Goal: Information Seeking & Learning: Learn about a topic

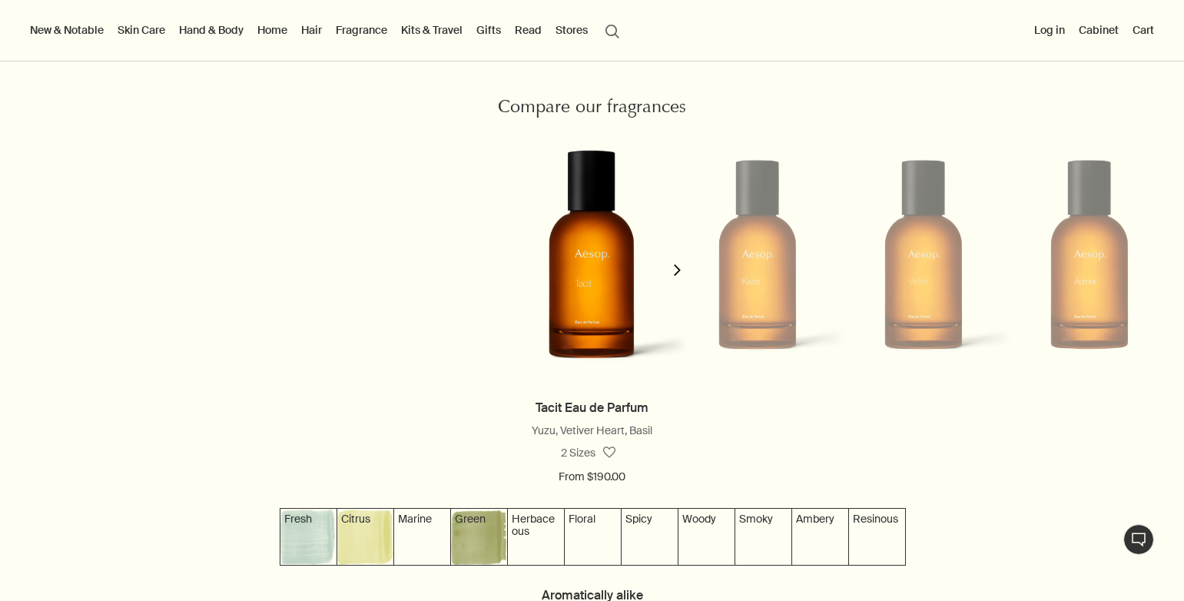
scroll to position [1332, 0]
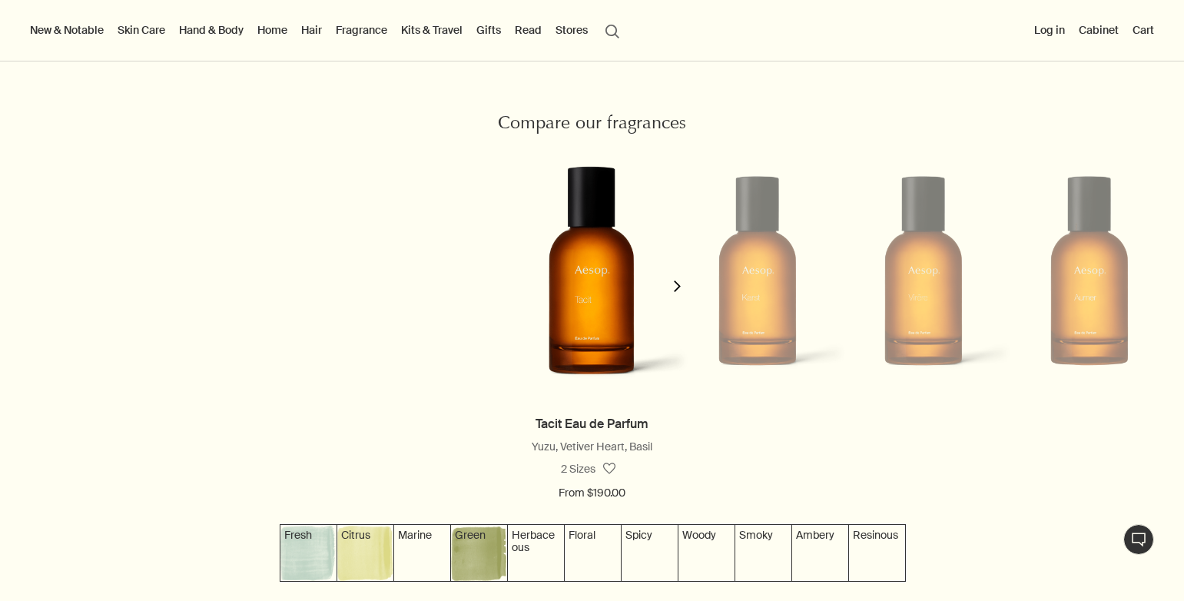
click at [761, 313] on li at bounding box center [757, 271] width 166 height 262
click at [671, 292] on icon "chevron" at bounding box center [677, 286] width 12 height 12
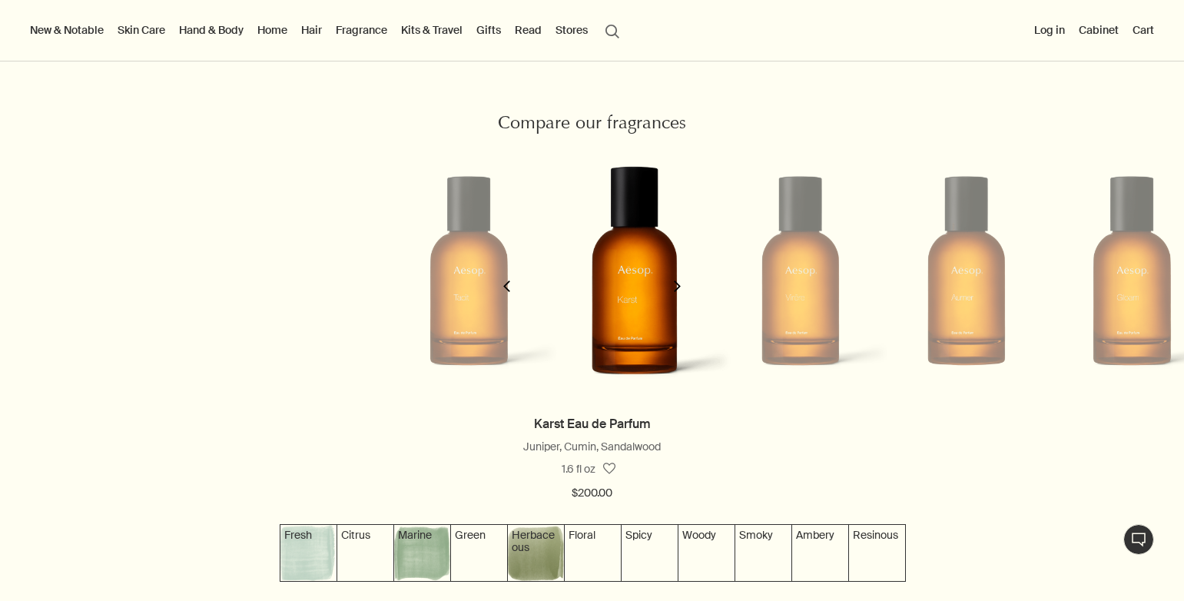
scroll to position [0, 167]
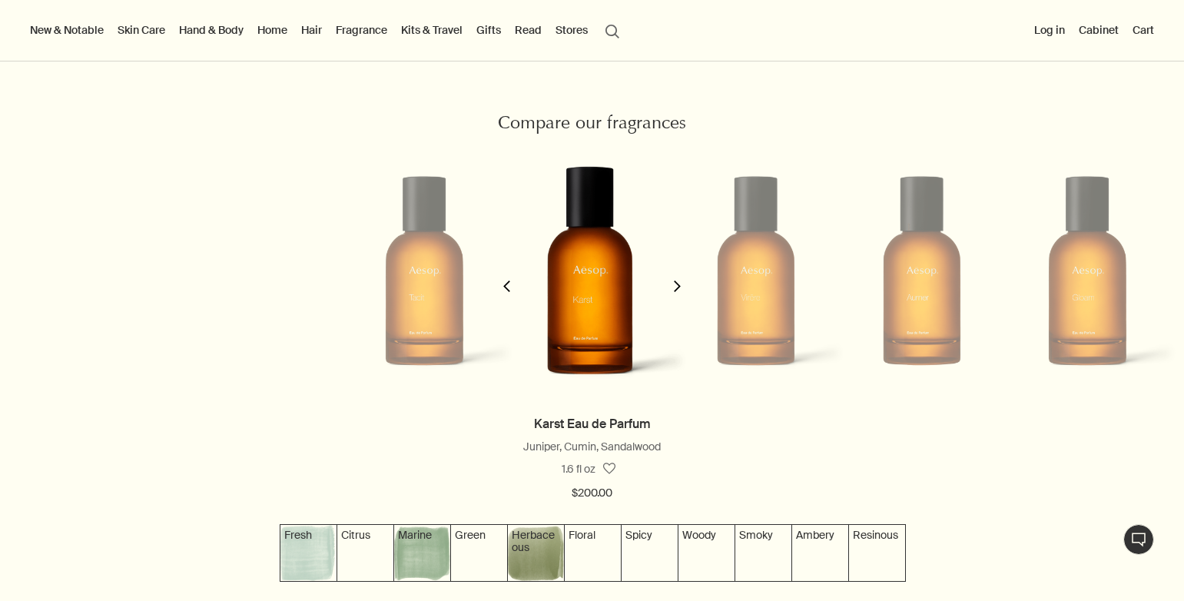
click at [511, 291] on icon "chevron" at bounding box center [507, 286] width 12 height 12
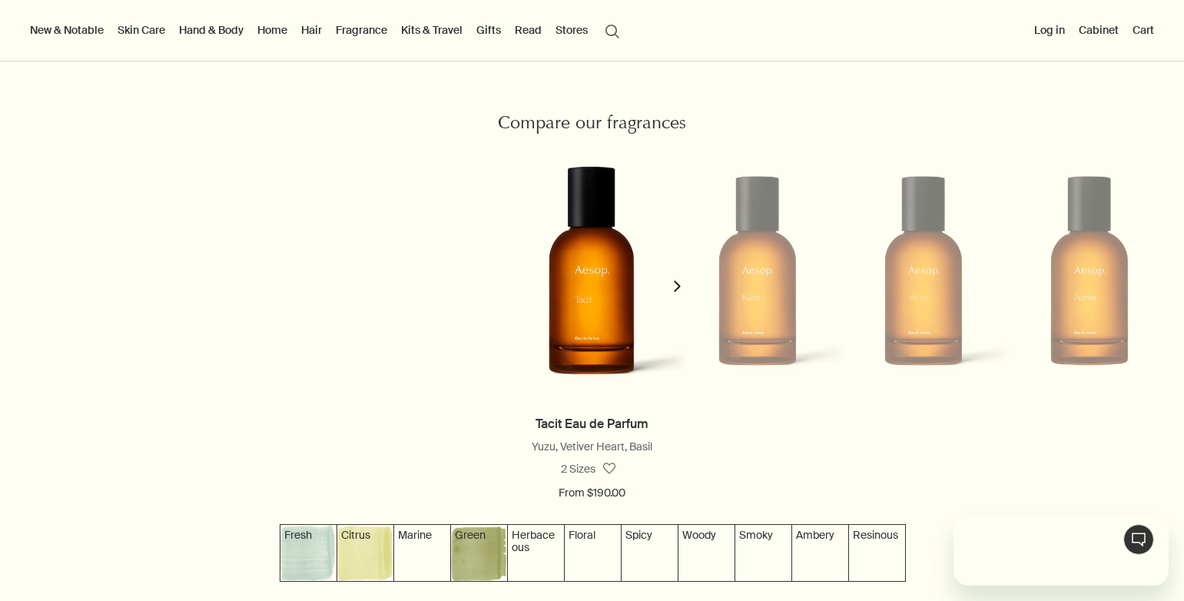
scroll to position [0, 0]
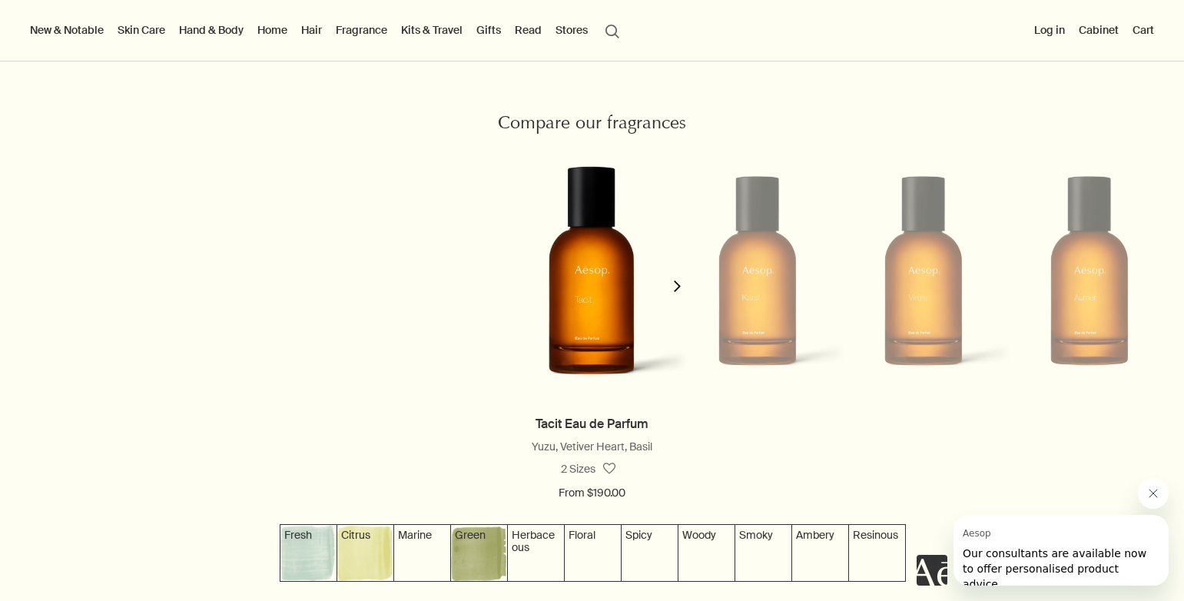
click at [671, 291] on icon "chevron" at bounding box center [677, 286] width 12 height 12
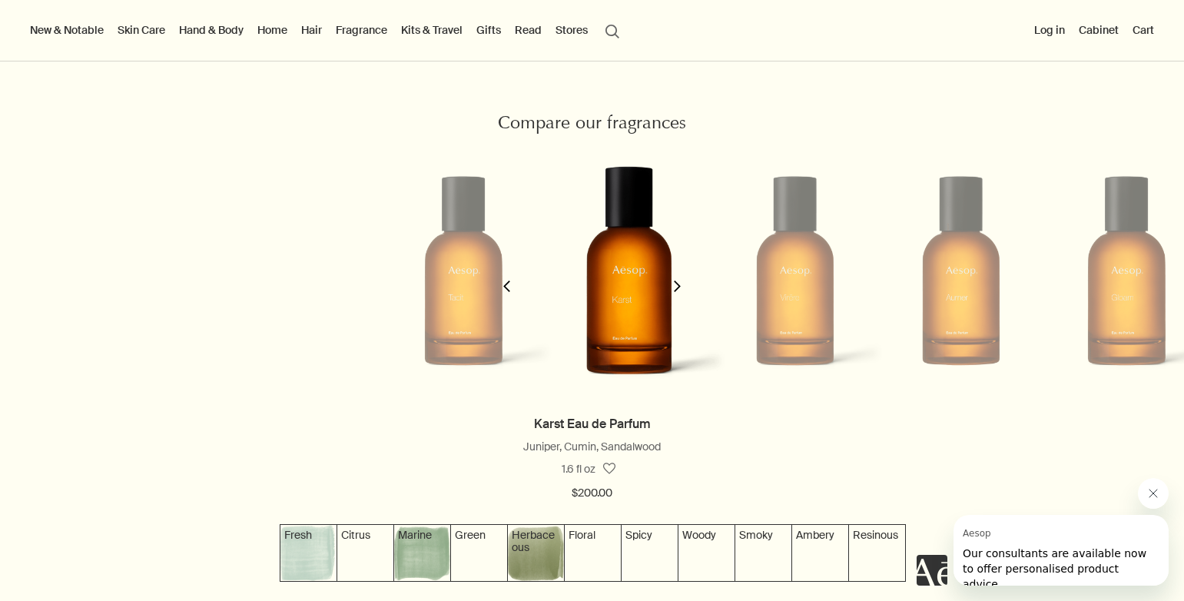
scroll to position [0, 167]
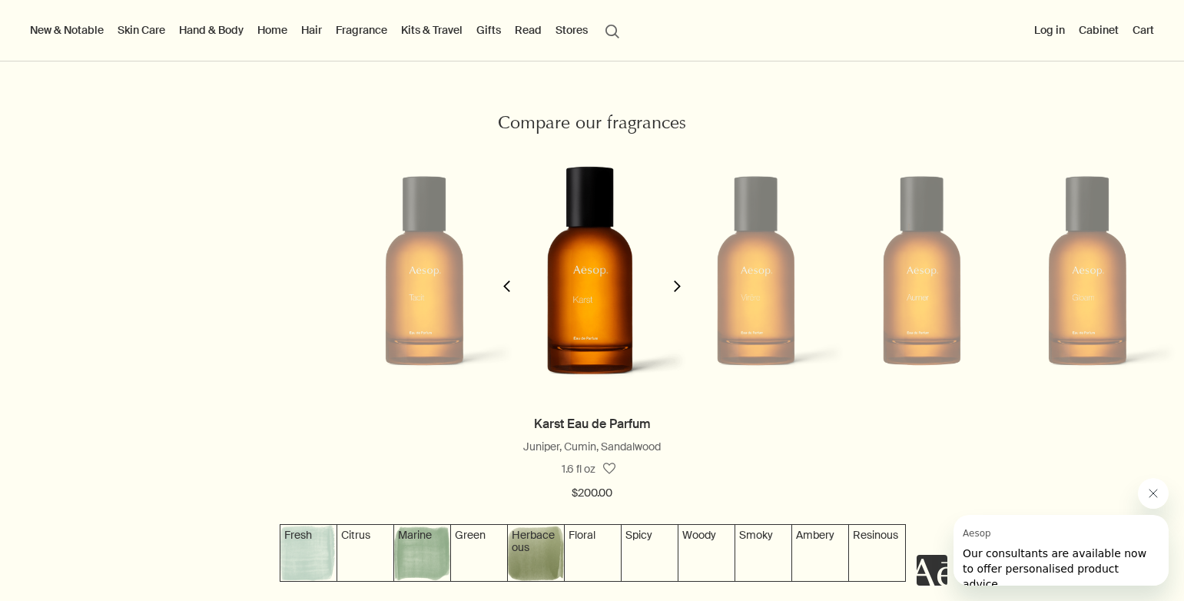
click at [671, 291] on icon "chevron" at bounding box center [677, 286] width 12 height 12
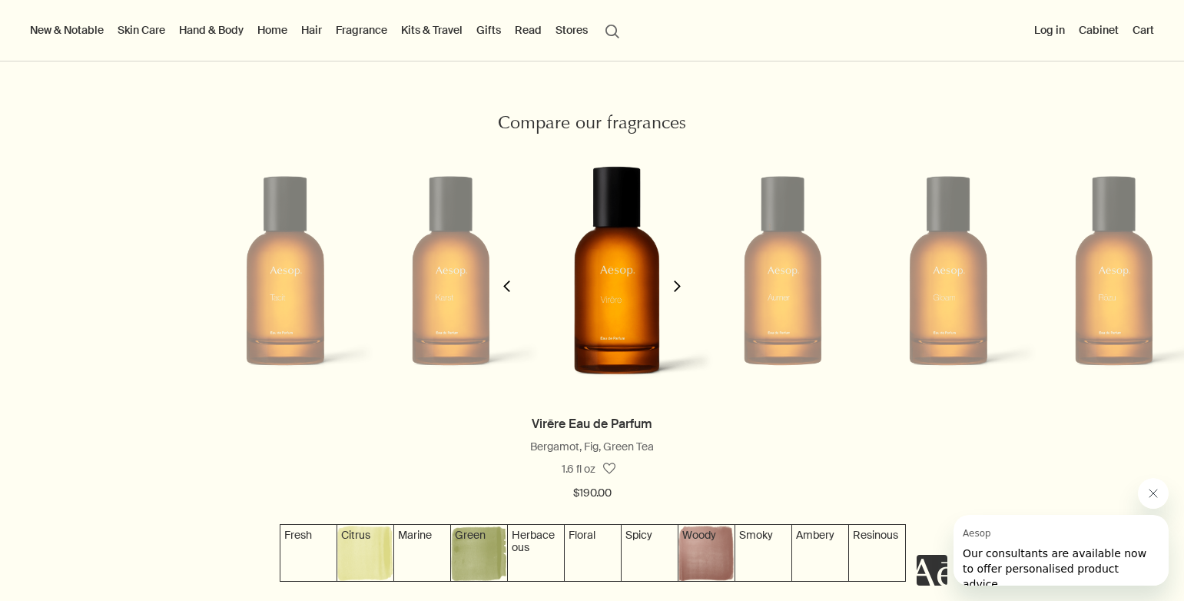
scroll to position [0, 334]
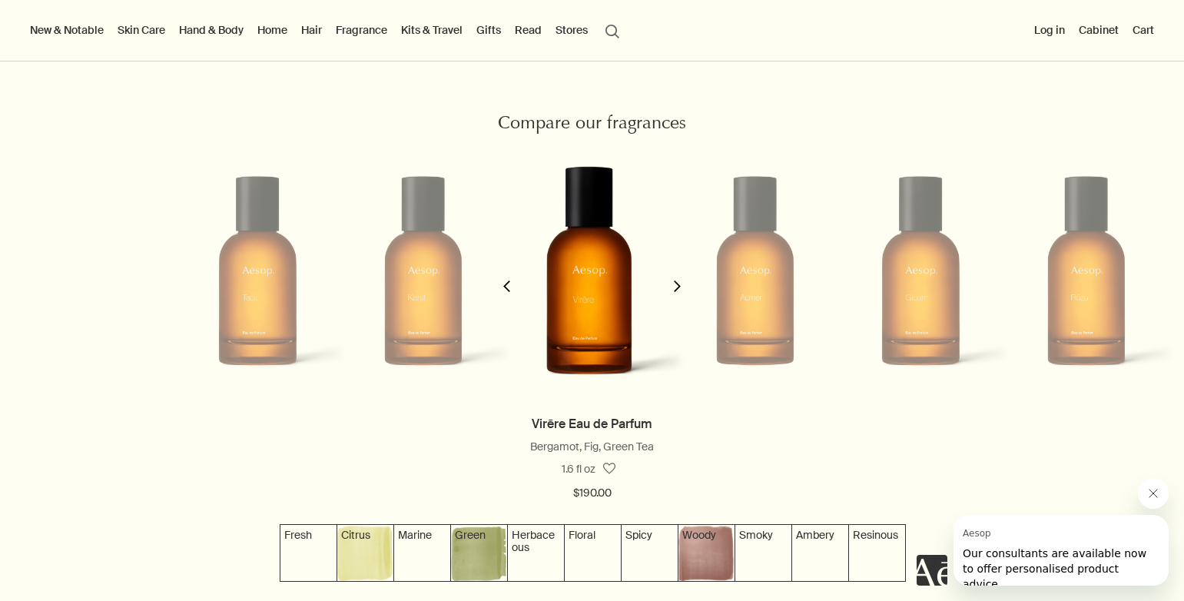
click at [671, 291] on icon "chevron" at bounding box center [677, 286] width 12 height 12
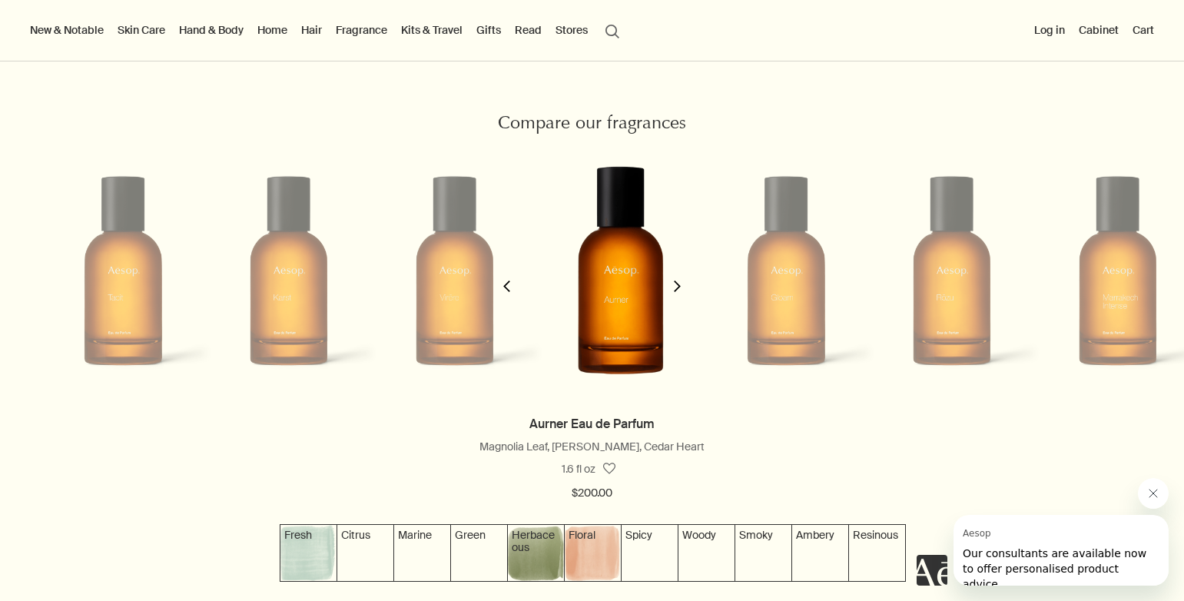
scroll to position [0, 502]
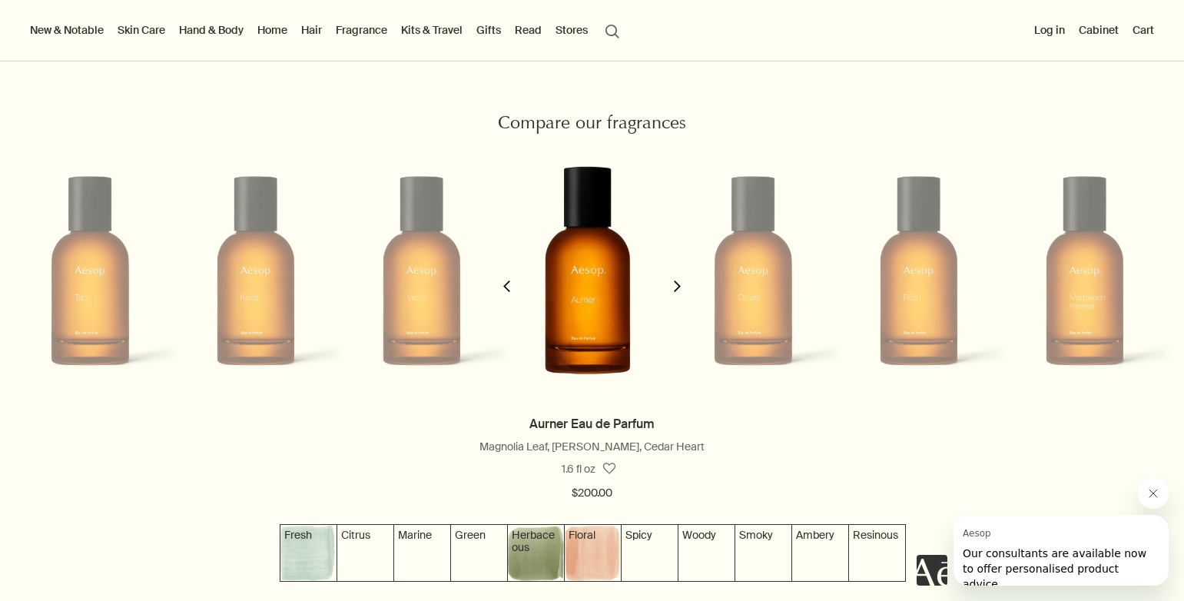
click at [671, 291] on icon "chevron" at bounding box center [677, 286] width 12 height 12
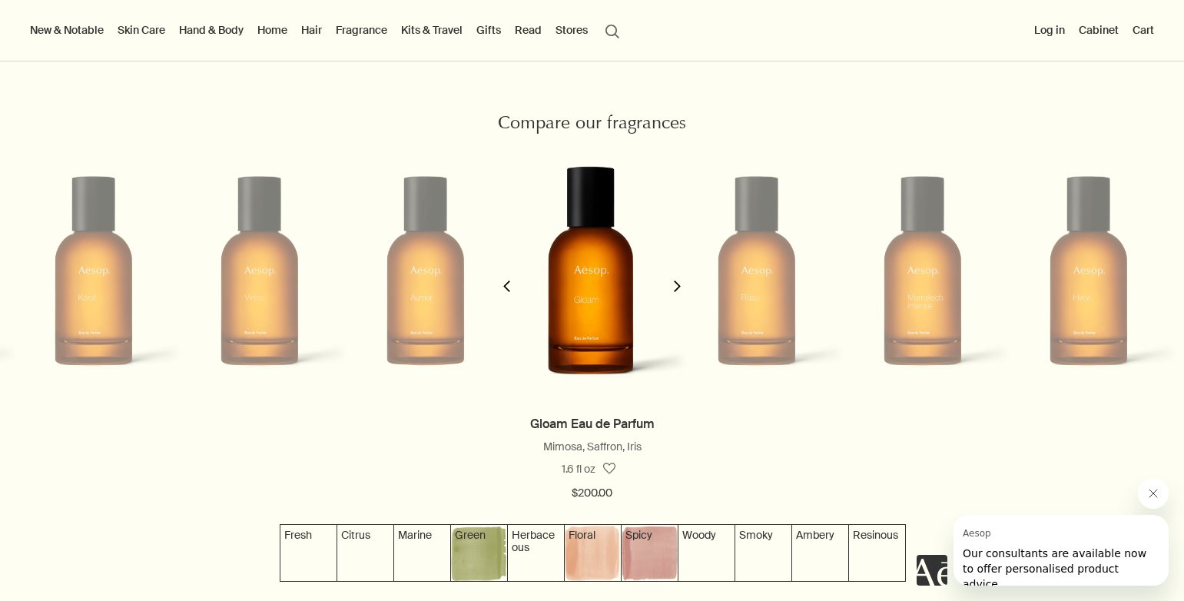
scroll to position [0, 669]
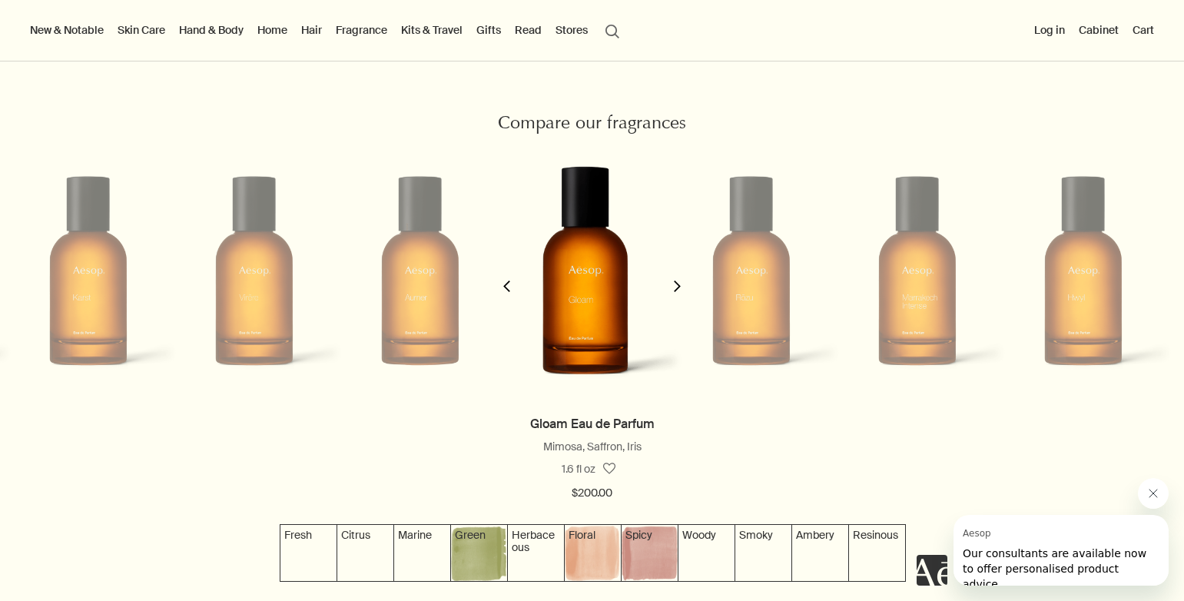
click at [671, 291] on icon "chevron" at bounding box center [677, 286] width 12 height 12
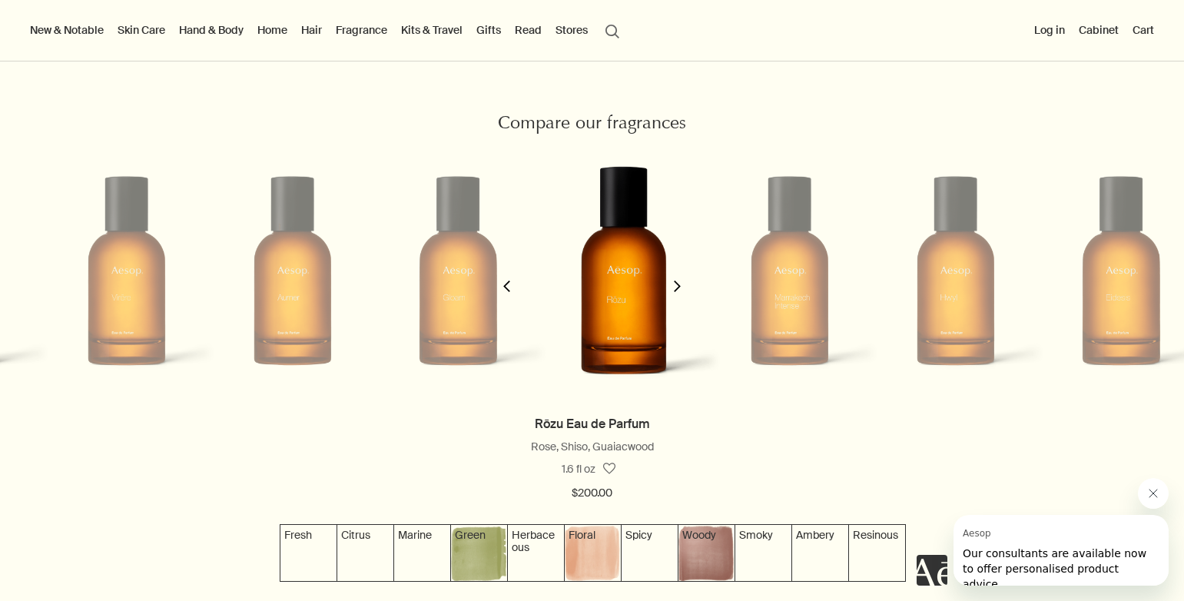
scroll to position [0, 837]
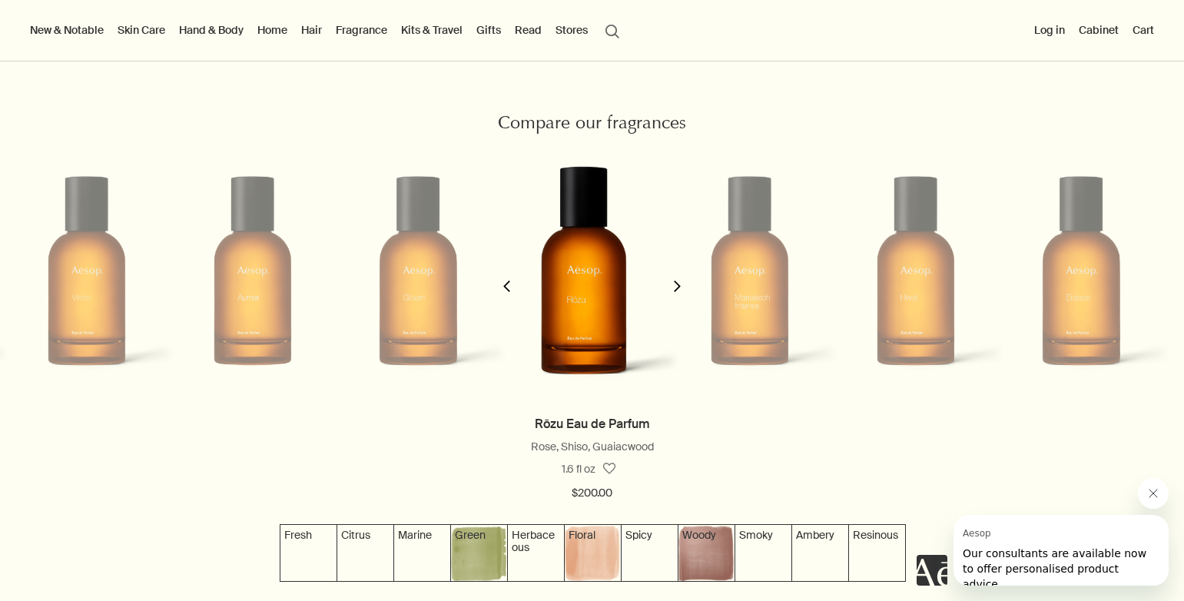
click at [671, 291] on icon "chevron" at bounding box center [677, 286] width 12 height 12
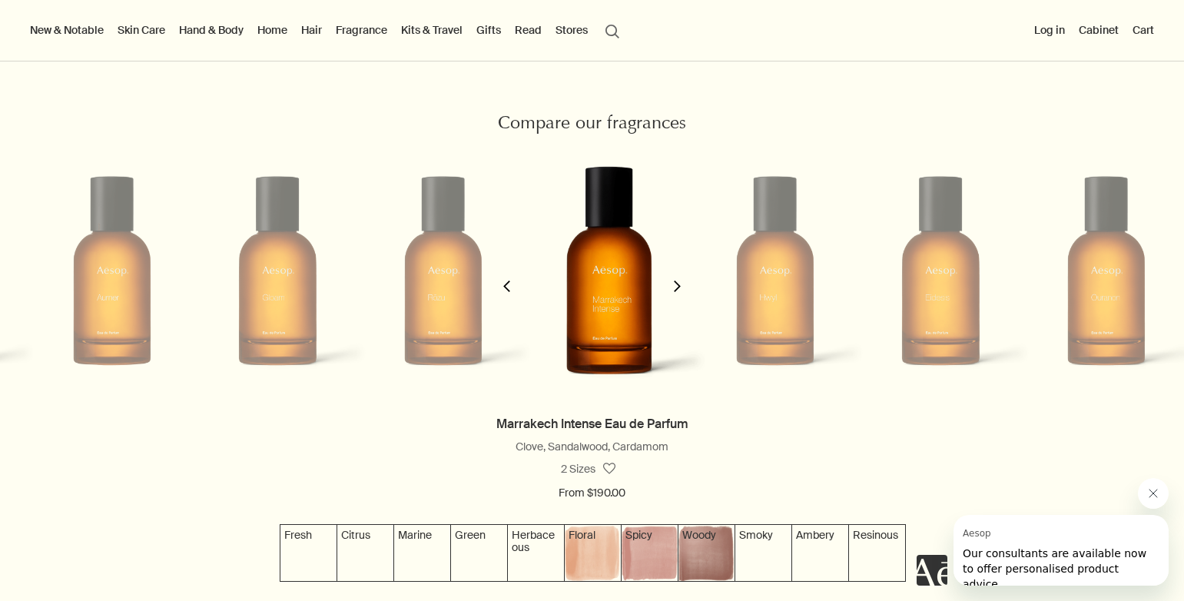
scroll to position [0, 1004]
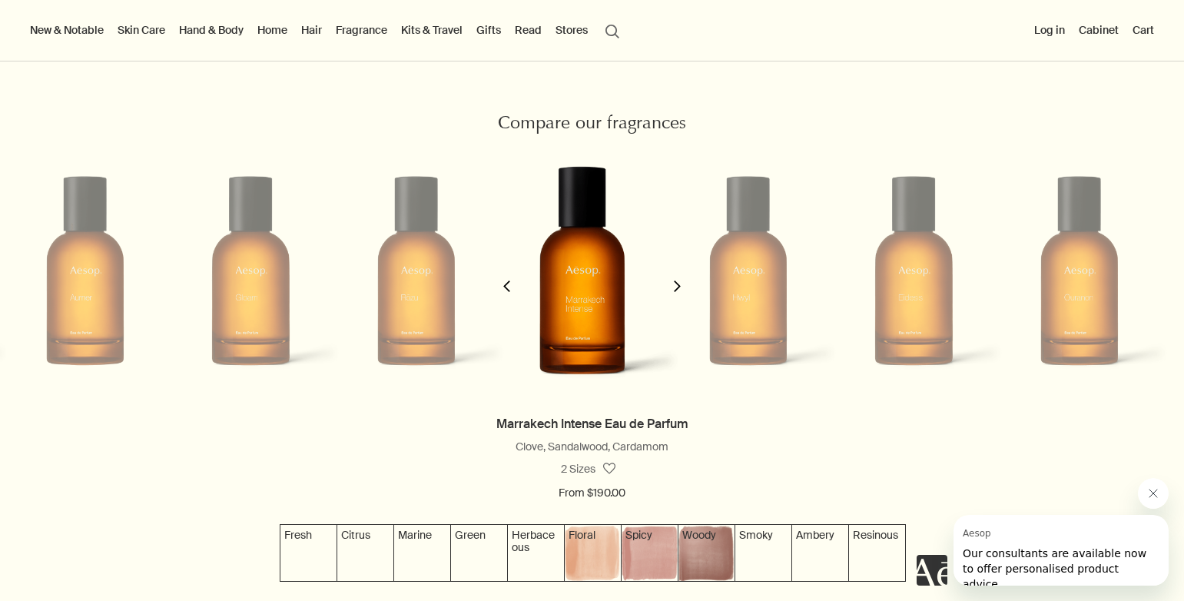
click at [671, 292] on icon "chevron" at bounding box center [677, 286] width 12 height 12
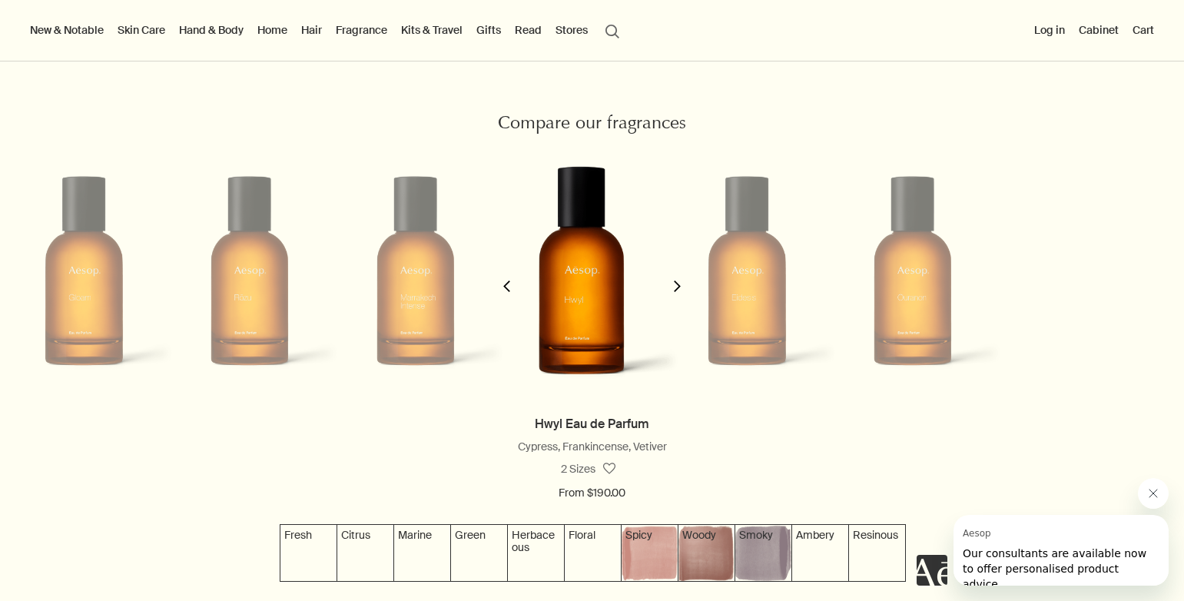
scroll to position [0, 1171]
click at [671, 292] on icon "chevron" at bounding box center [677, 286] width 12 height 12
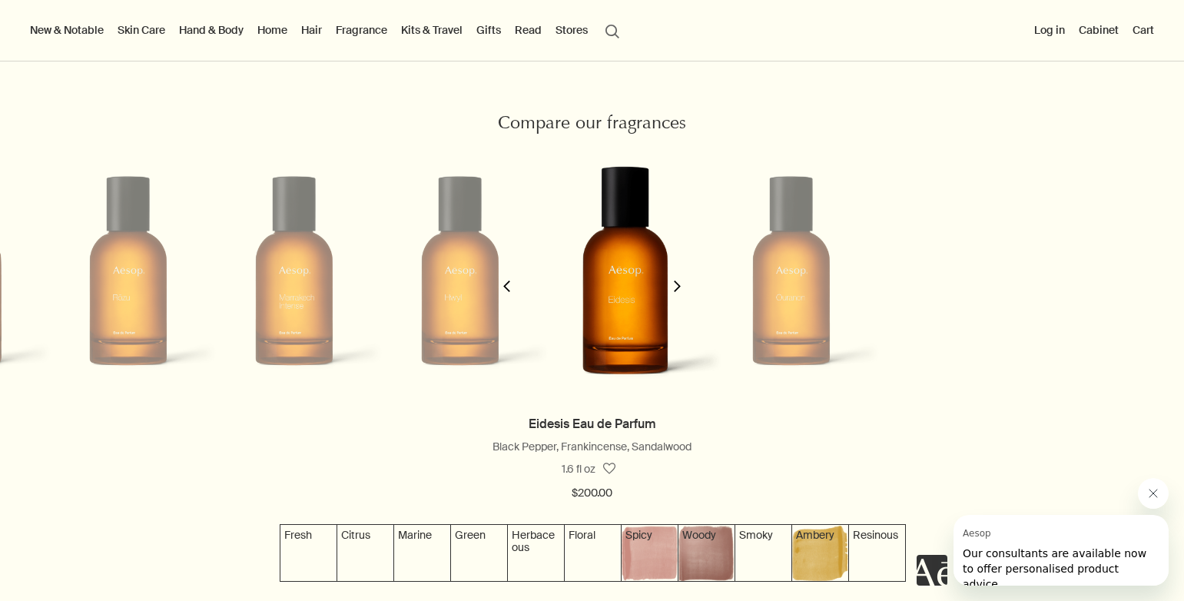
scroll to position [0, 1338]
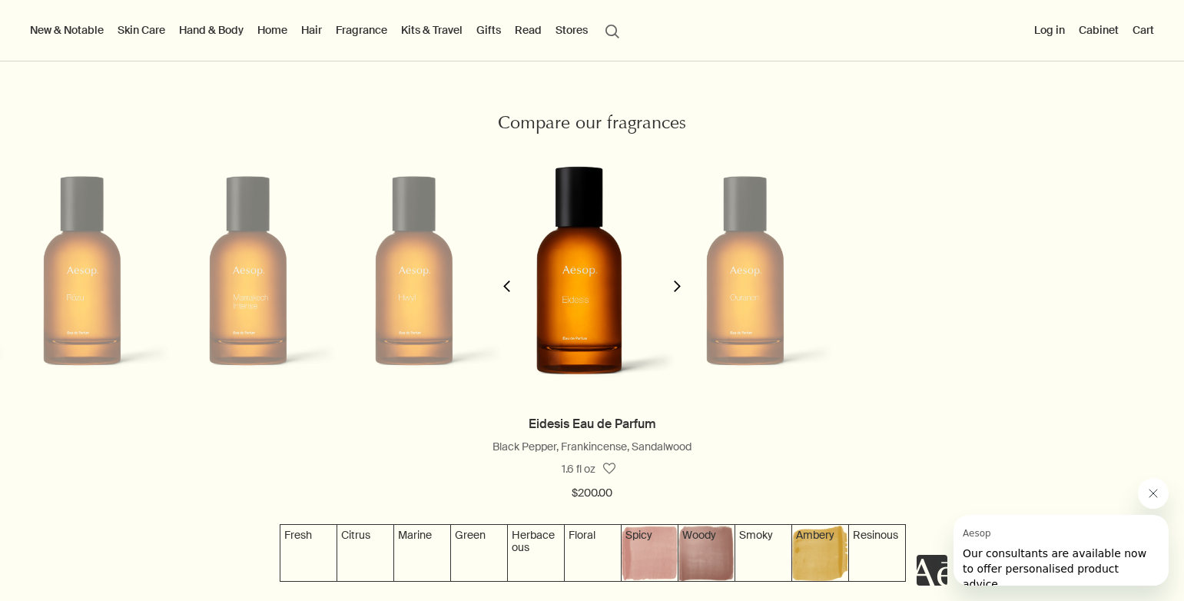
click at [671, 292] on icon "chevron" at bounding box center [677, 286] width 12 height 12
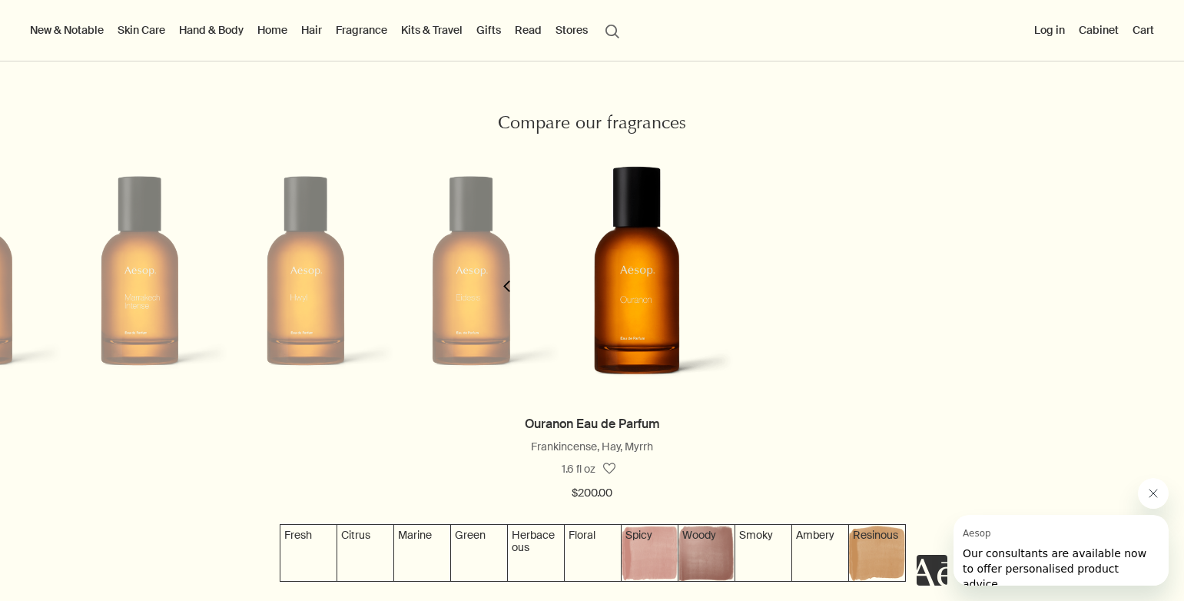
scroll to position [0, 1506]
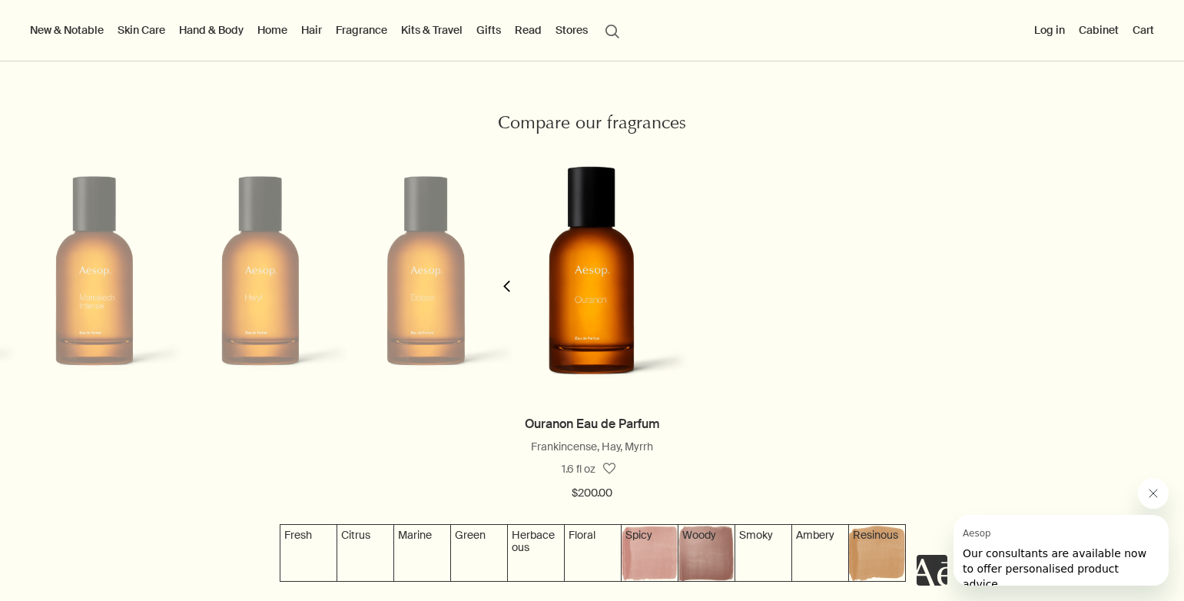
click at [510, 292] on polygon "button" at bounding box center [506, 286] width 7 height 12
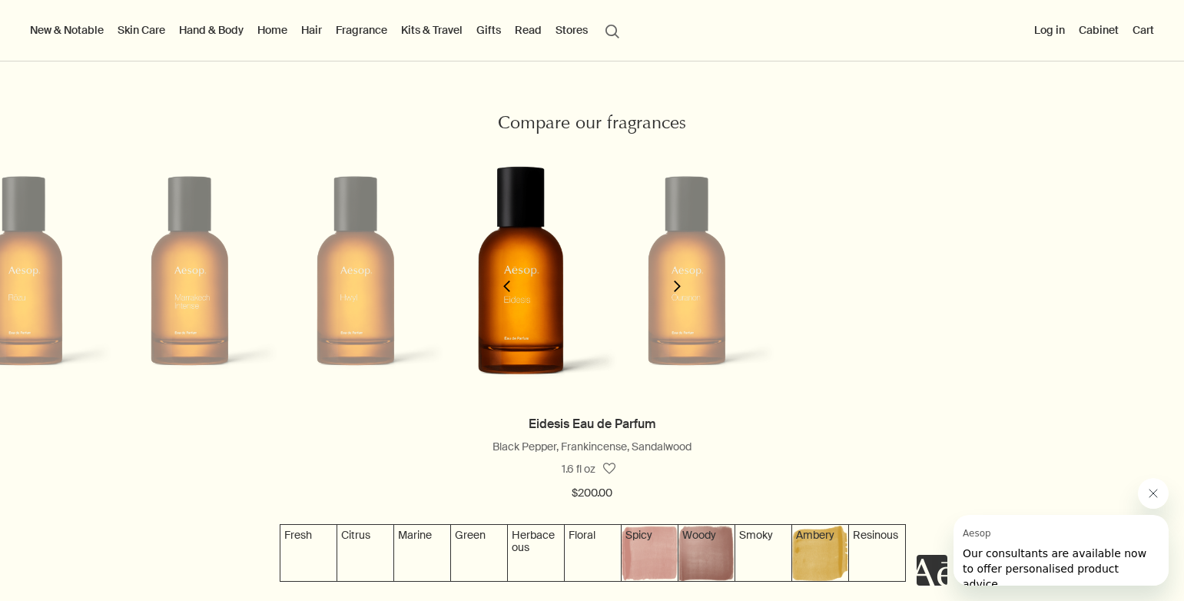
scroll to position [0, 1338]
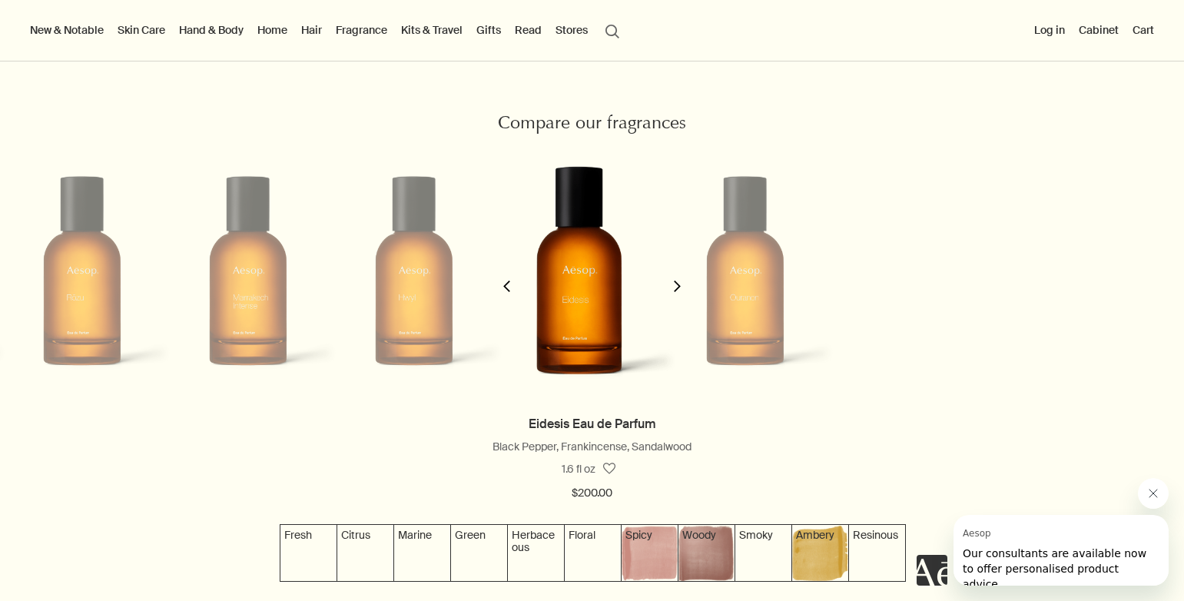
click at [509, 292] on icon "chevron" at bounding box center [507, 286] width 12 height 12
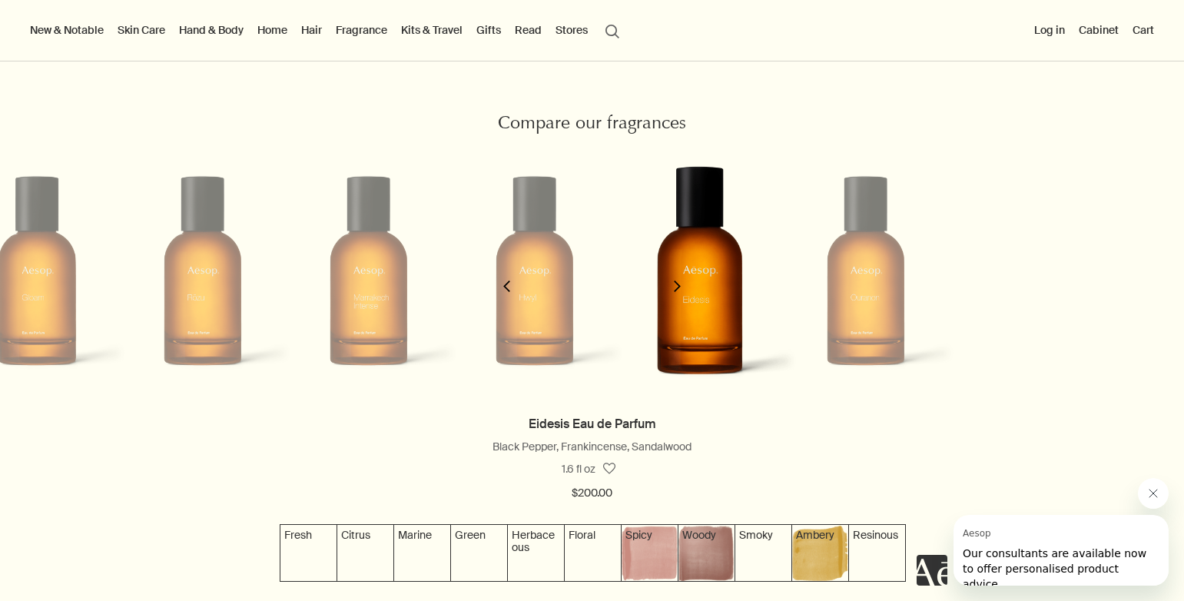
scroll to position [0, 1171]
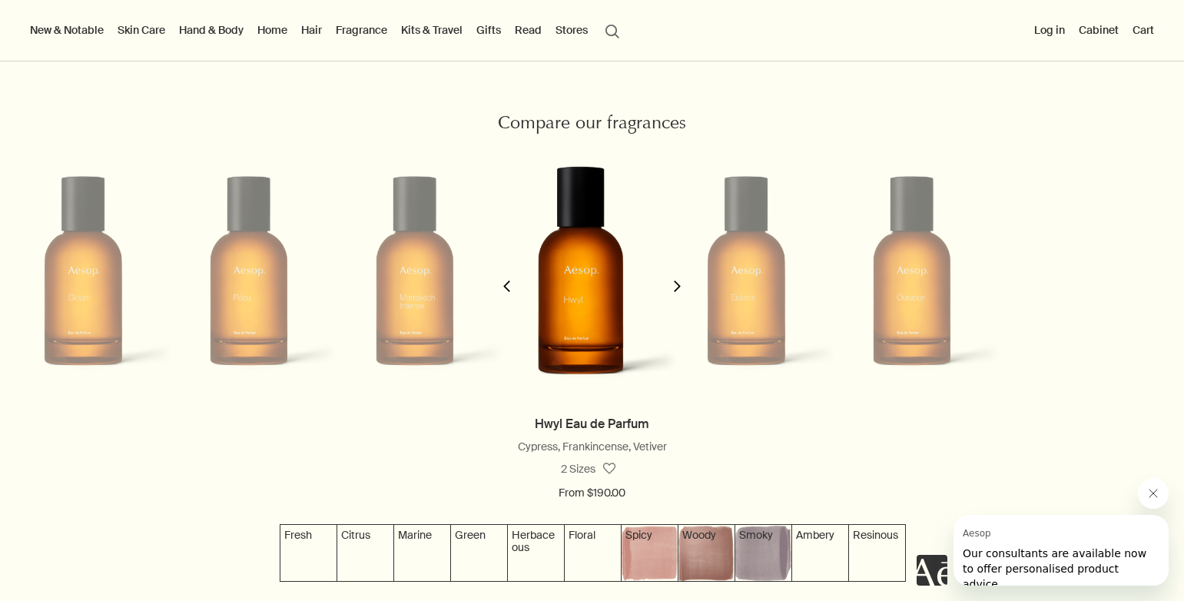
click at [509, 292] on icon "chevron" at bounding box center [507, 286] width 12 height 12
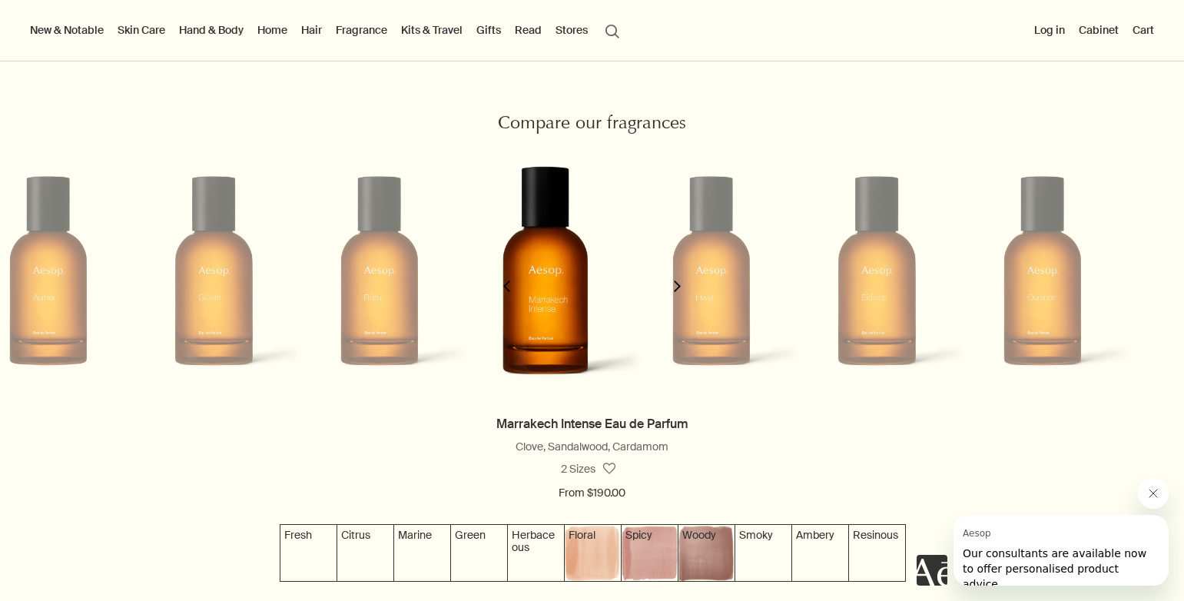
scroll to position [0, 1004]
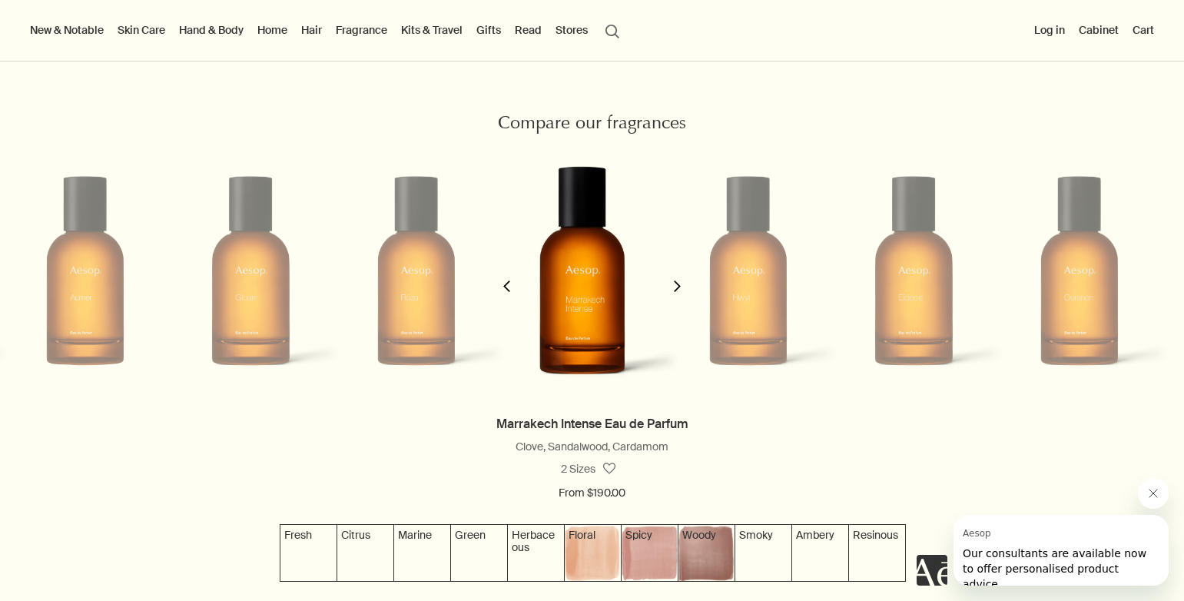
click at [509, 292] on icon "chevron" at bounding box center [507, 286] width 12 height 12
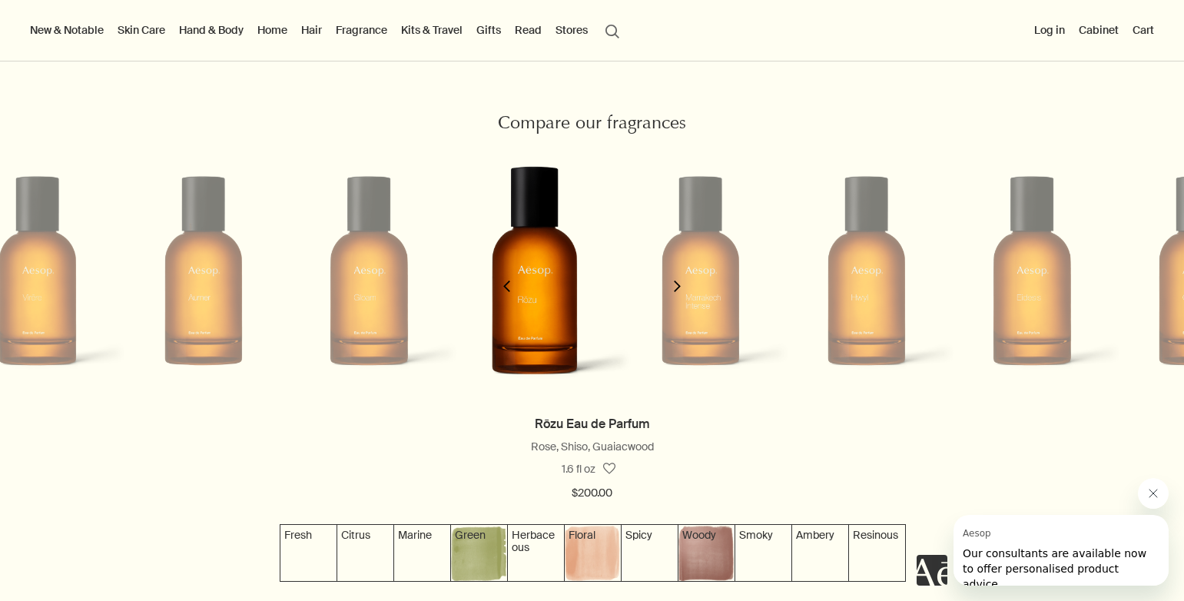
scroll to position [0, 837]
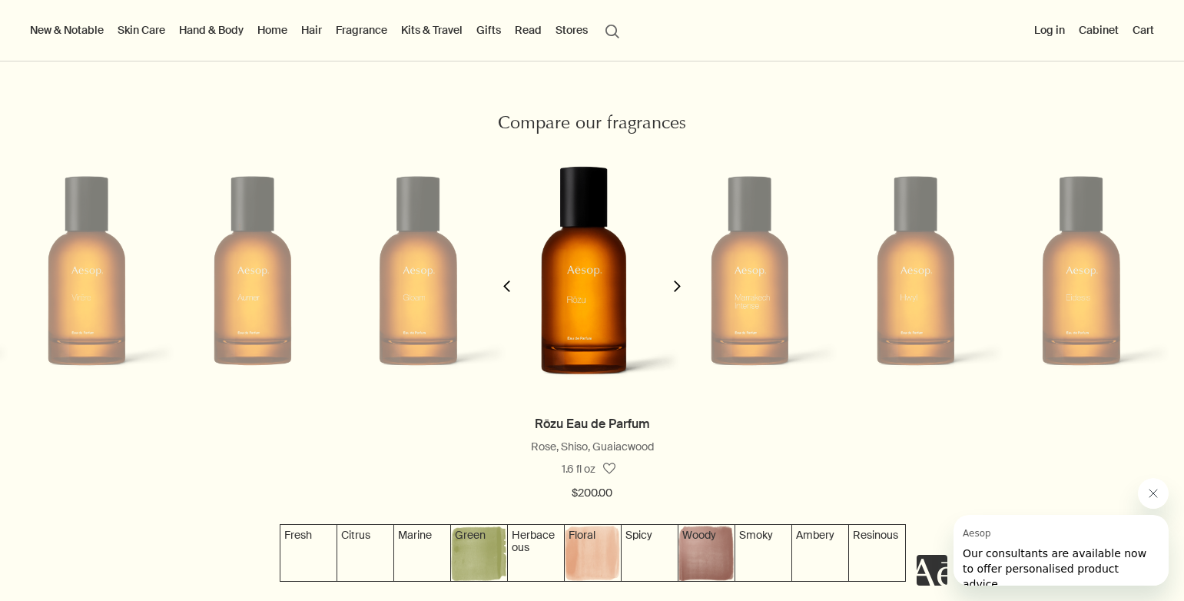
click at [674, 288] on polygon "button" at bounding box center [677, 286] width 7 height 12
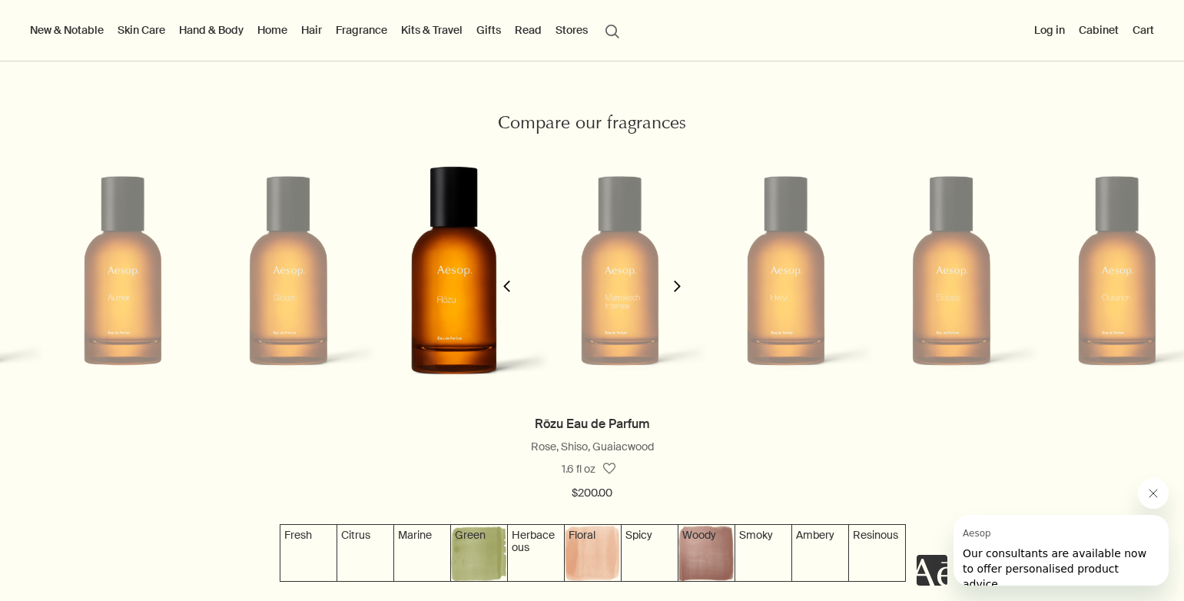
scroll to position [0, 1004]
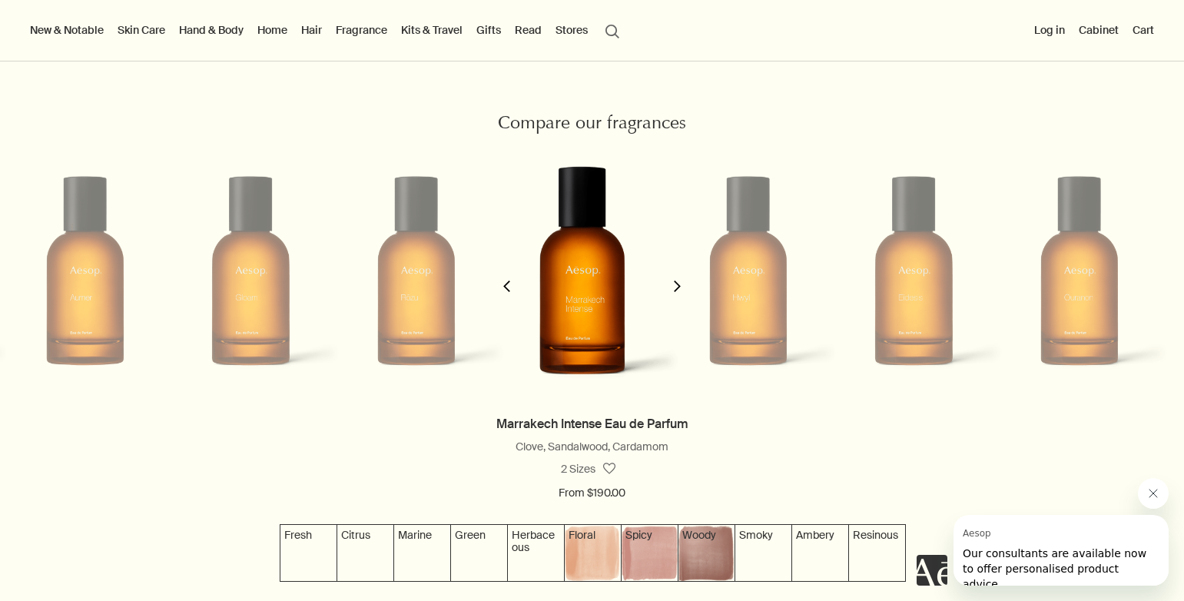
click at [676, 291] on icon "chevron" at bounding box center [677, 286] width 12 height 12
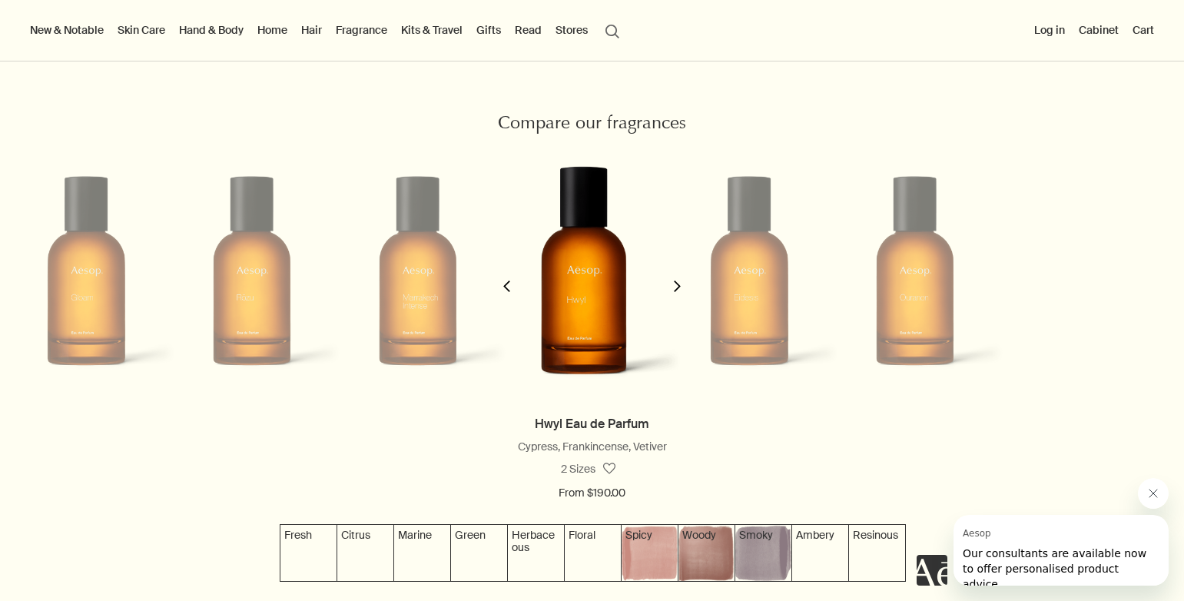
scroll to position [0, 1171]
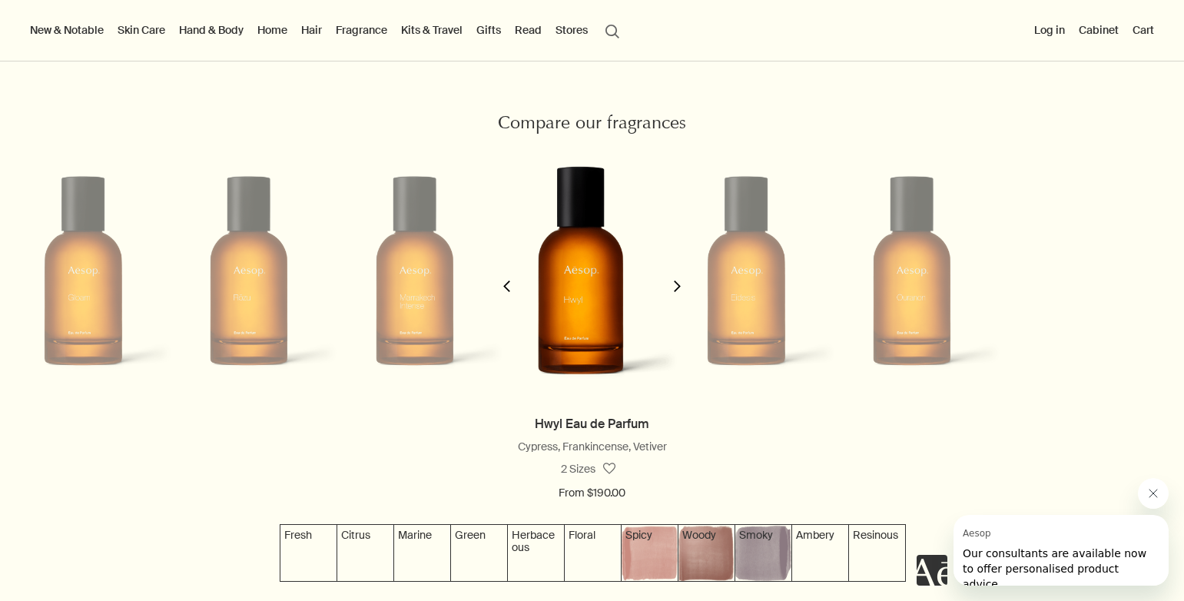
click at [676, 291] on icon "chevron" at bounding box center [677, 286] width 12 height 12
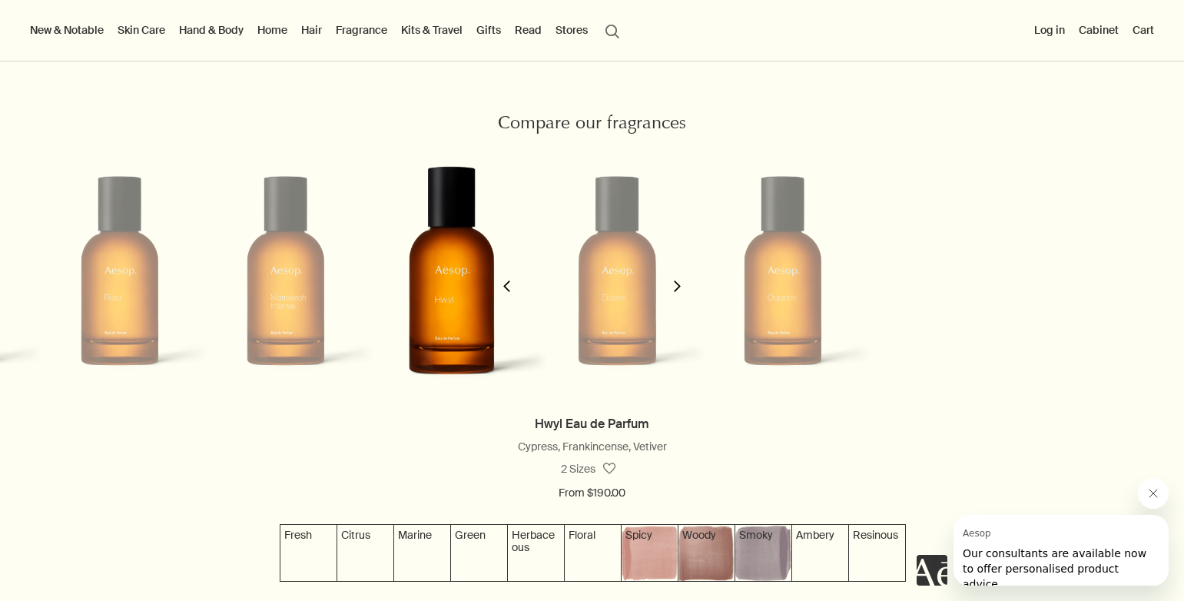
scroll to position [0, 1338]
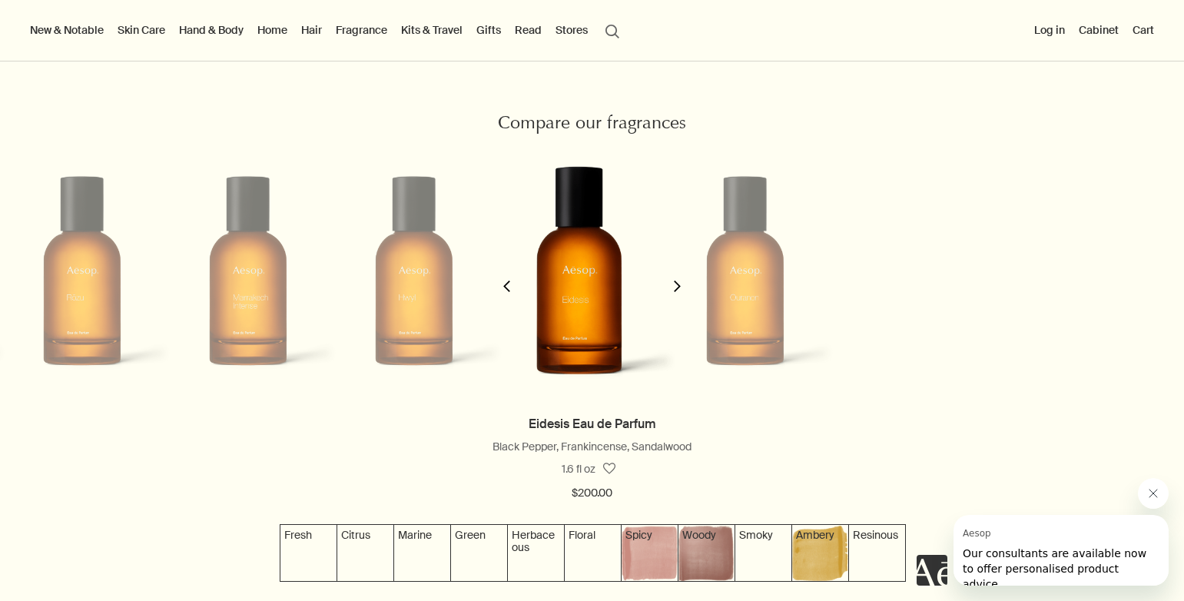
click at [510, 290] on polygon "button" at bounding box center [506, 286] width 7 height 12
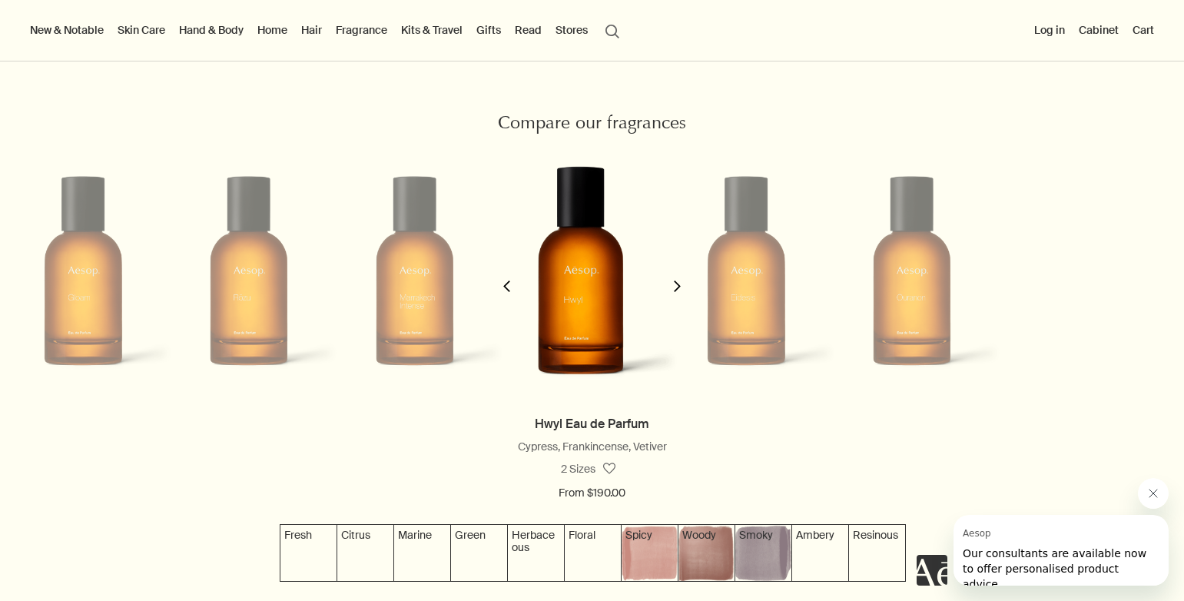
click at [510, 290] on polygon "button" at bounding box center [506, 286] width 7 height 12
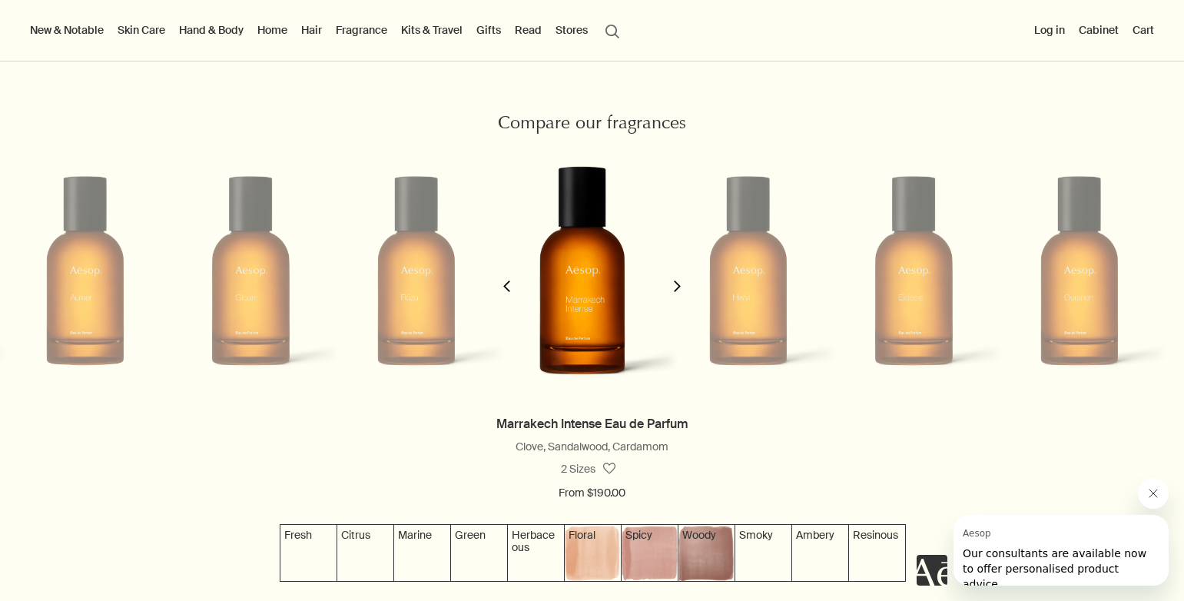
click at [510, 290] on polygon "button" at bounding box center [506, 286] width 7 height 12
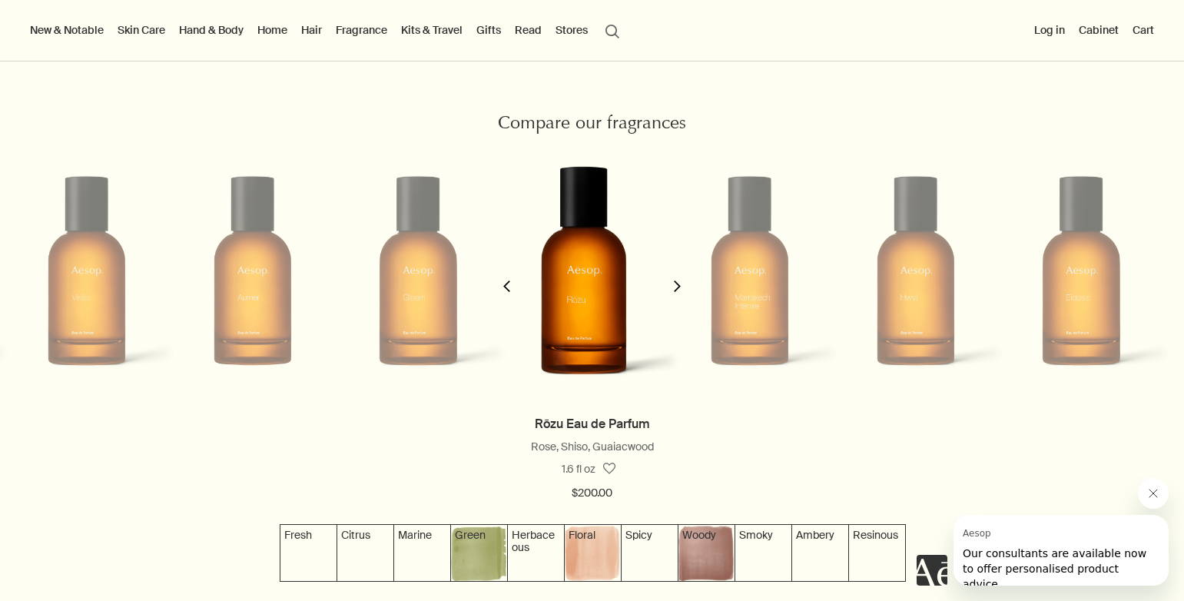
click at [510, 290] on polygon "button" at bounding box center [506, 286] width 7 height 12
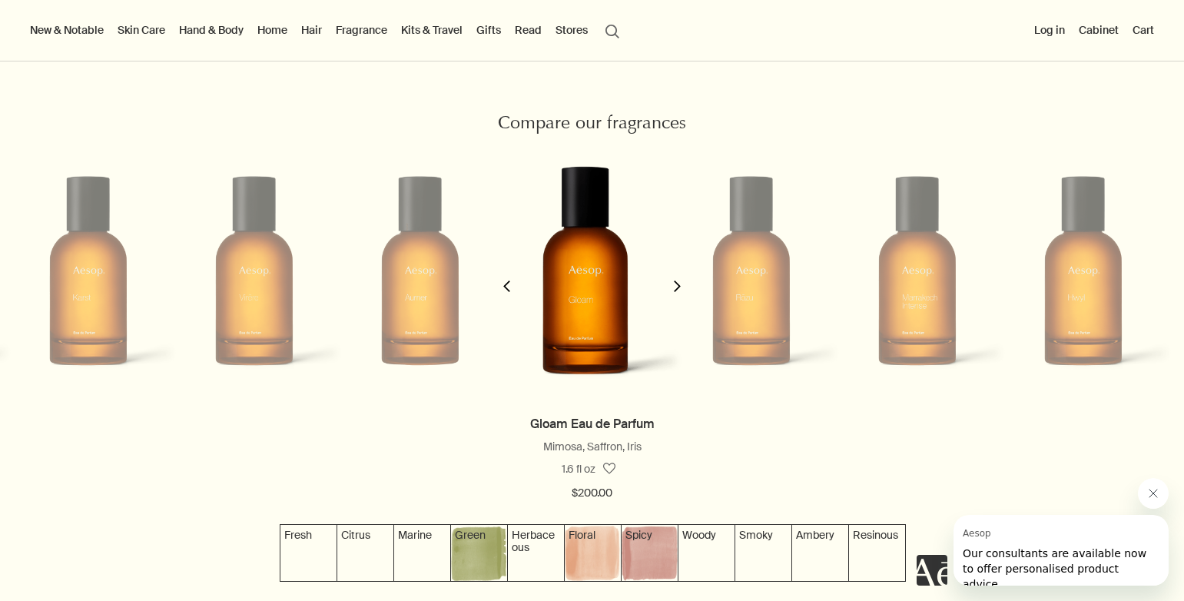
click at [510, 290] on polygon "button" at bounding box center [506, 286] width 7 height 12
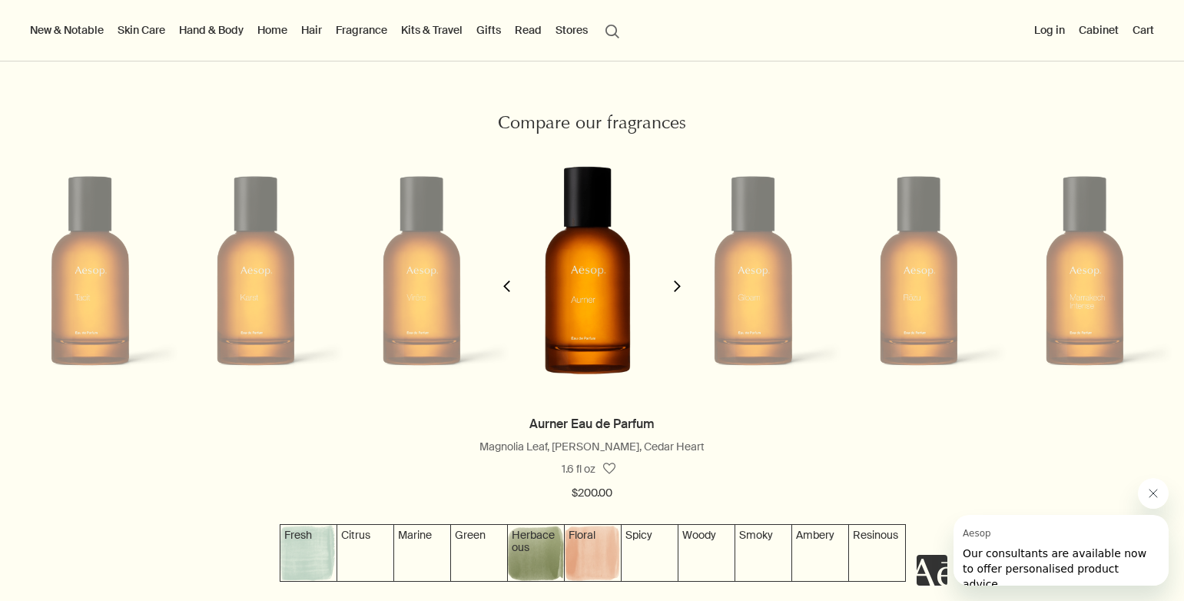
click at [510, 290] on polygon "button" at bounding box center [506, 286] width 7 height 12
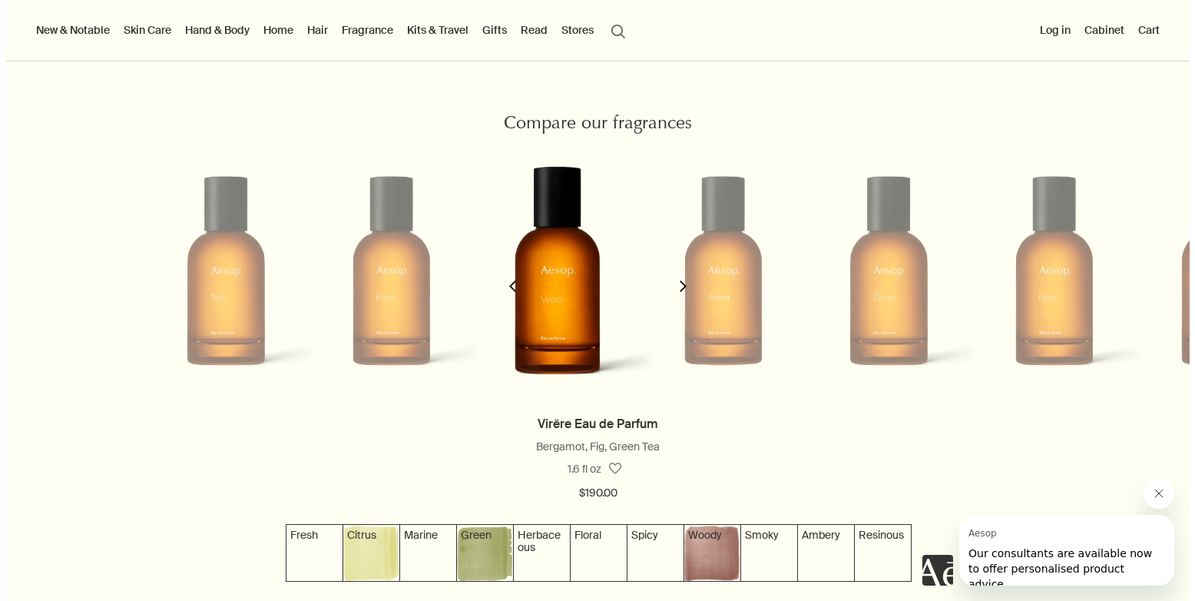
scroll to position [0, 334]
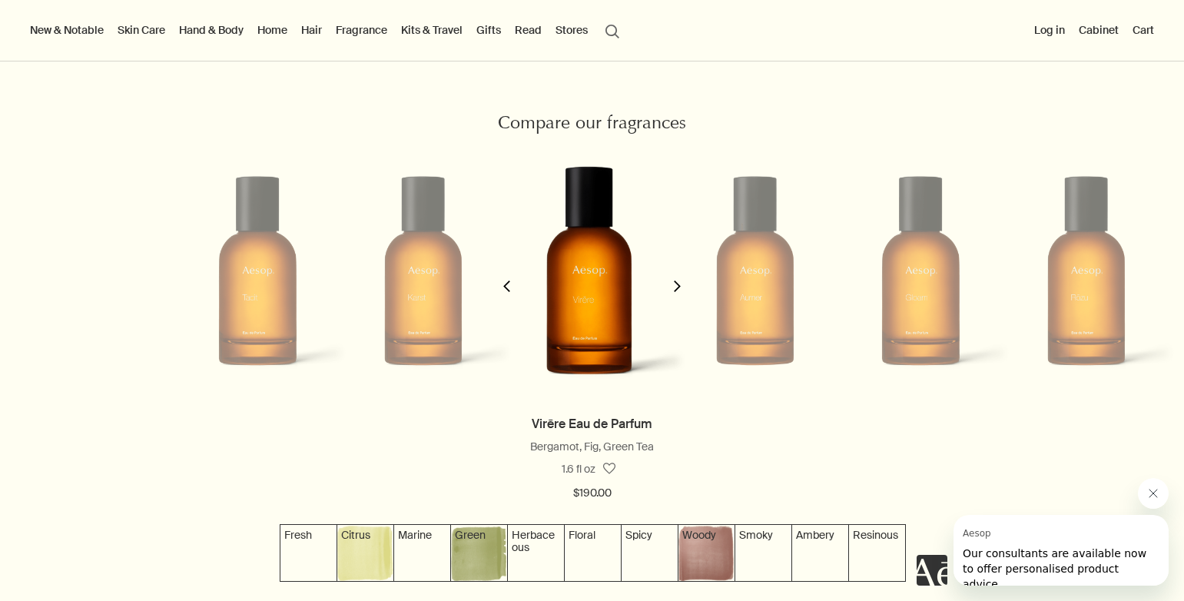
click at [311, 28] on link "Hair" at bounding box center [311, 30] width 27 height 20
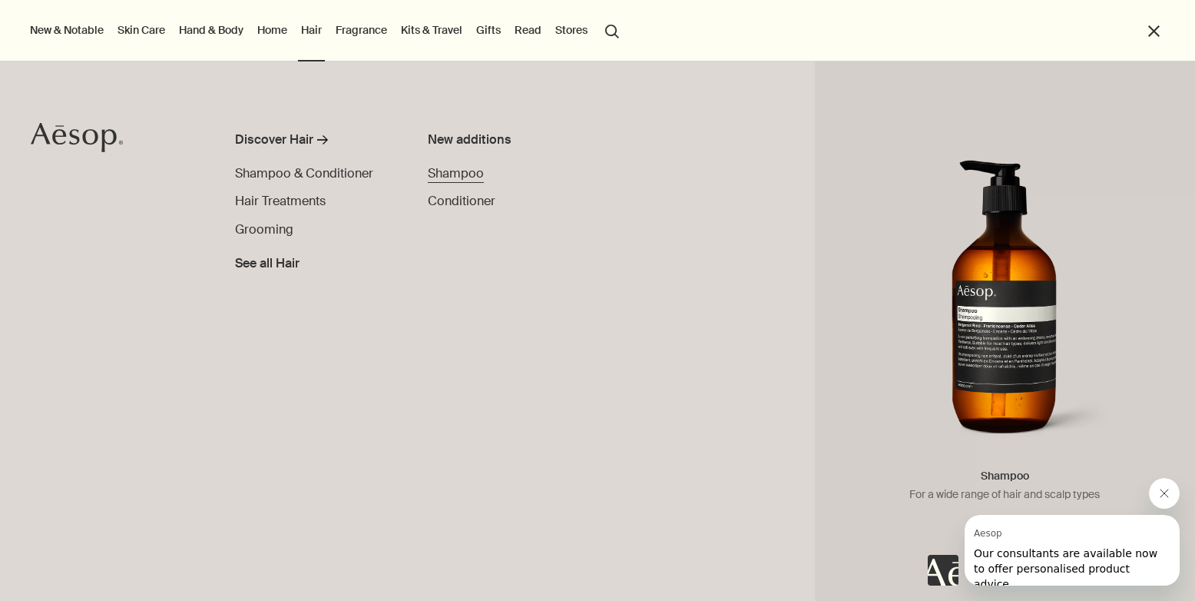
click at [440, 174] on span "Shampoo" at bounding box center [456, 173] width 56 height 16
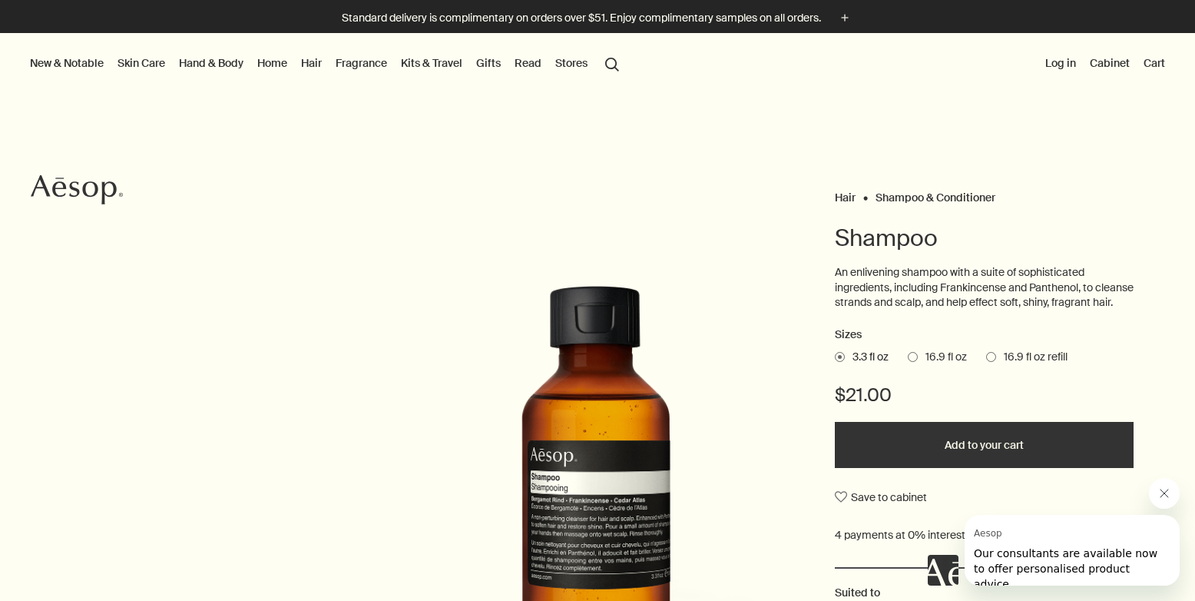
click at [374, 60] on link "Fragrance" at bounding box center [362, 63] width 58 height 20
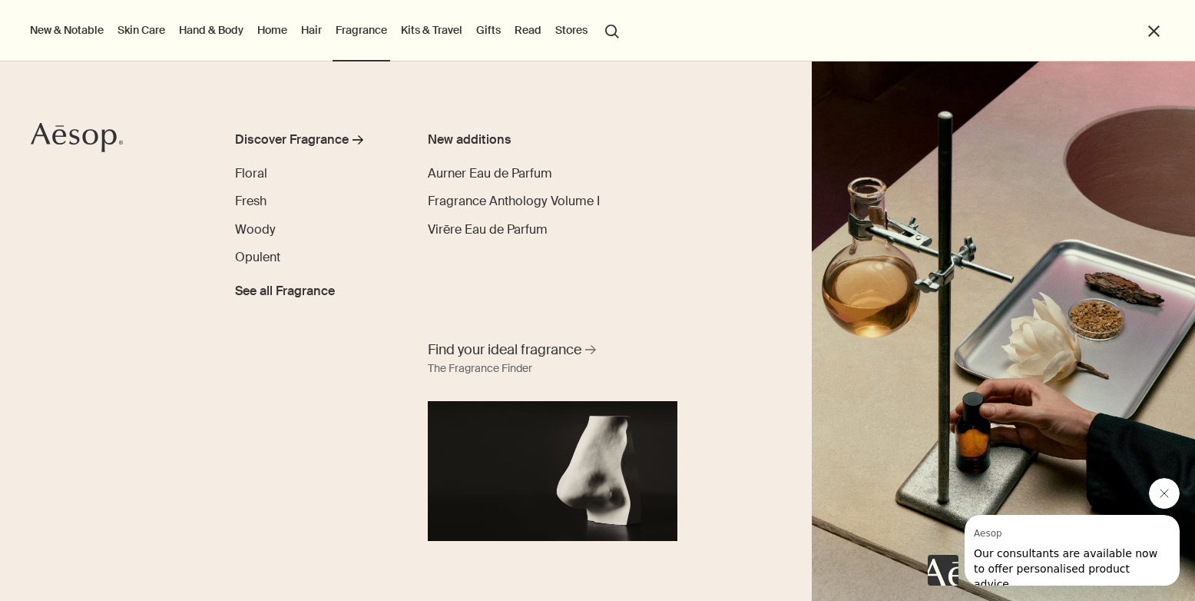
click at [320, 31] on link "Hair" at bounding box center [311, 30] width 27 height 20
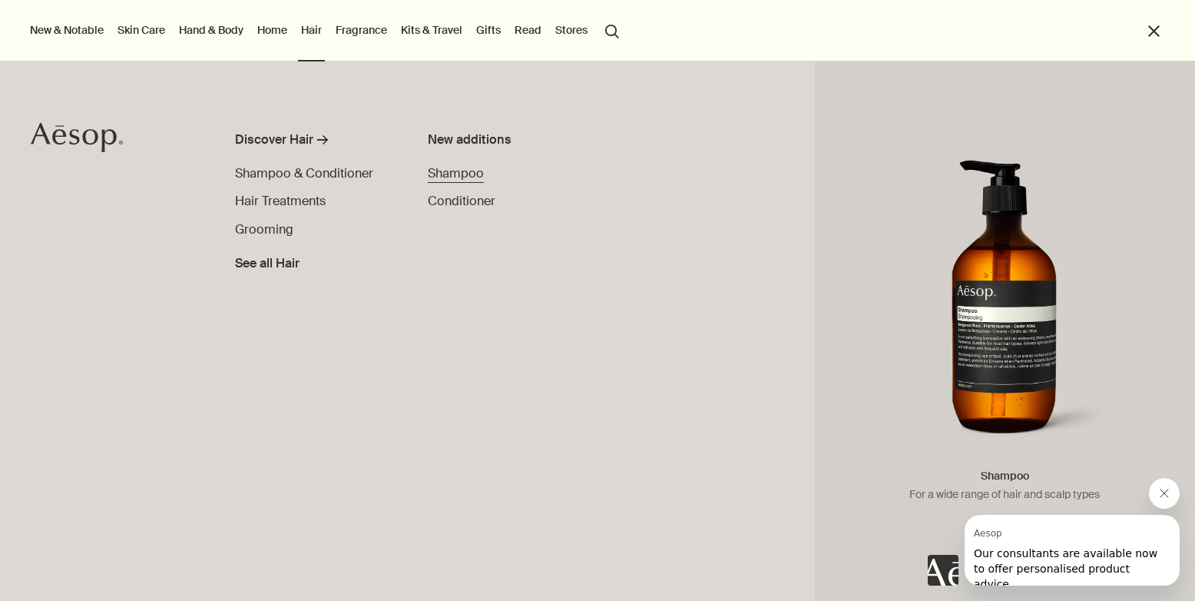
click at [443, 167] on span "Shampoo" at bounding box center [456, 173] width 56 height 16
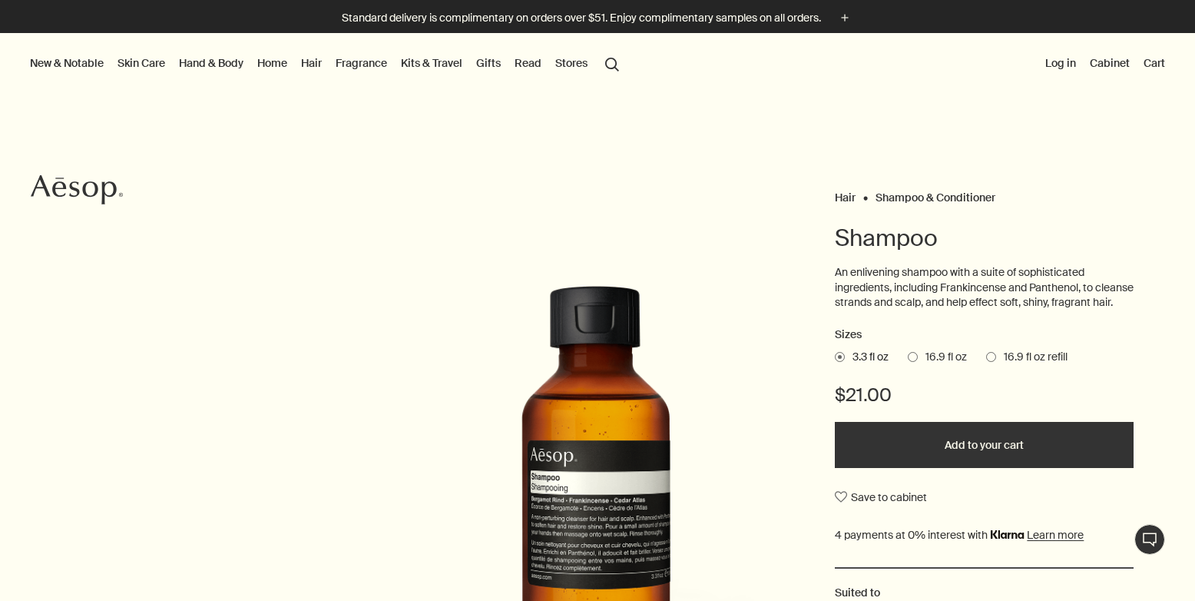
click at [611, 61] on button "search Search" at bounding box center [612, 62] width 28 height 29
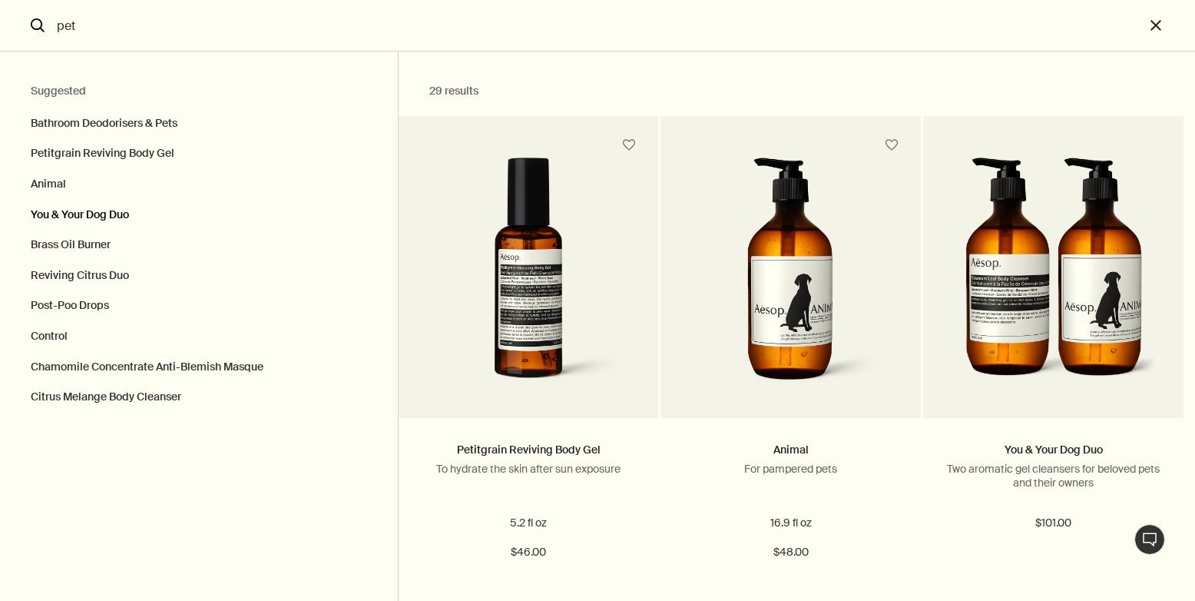
click at [116, 216] on button "You & Your Dog Duo" at bounding box center [199, 215] width 398 height 31
type input "You & Your Dog Duo"
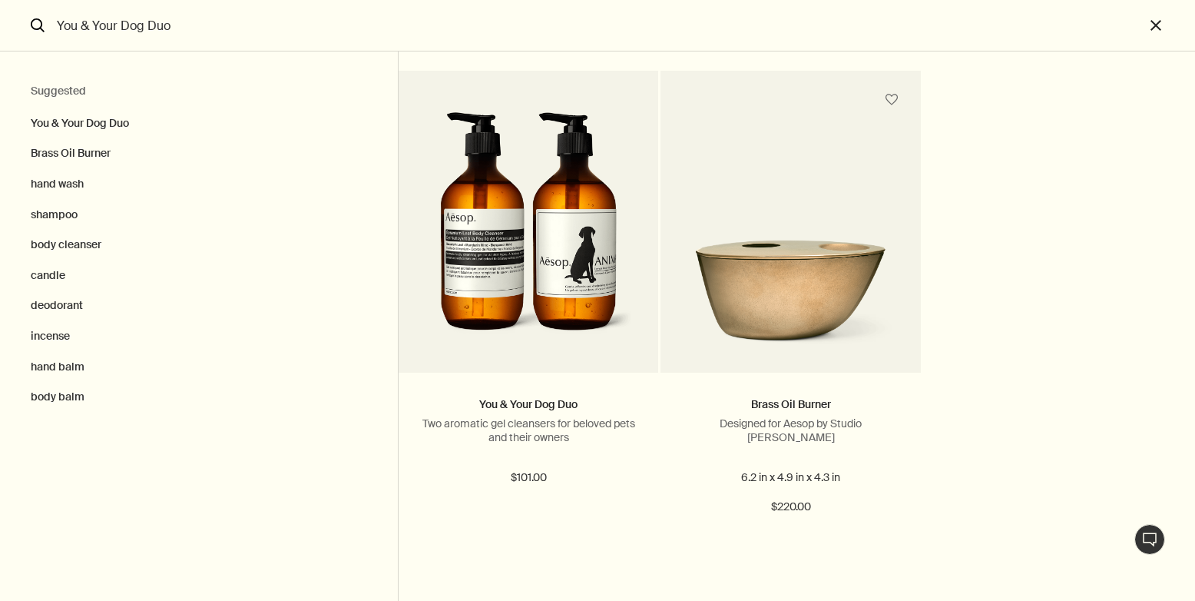
scroll to position [60, 0]
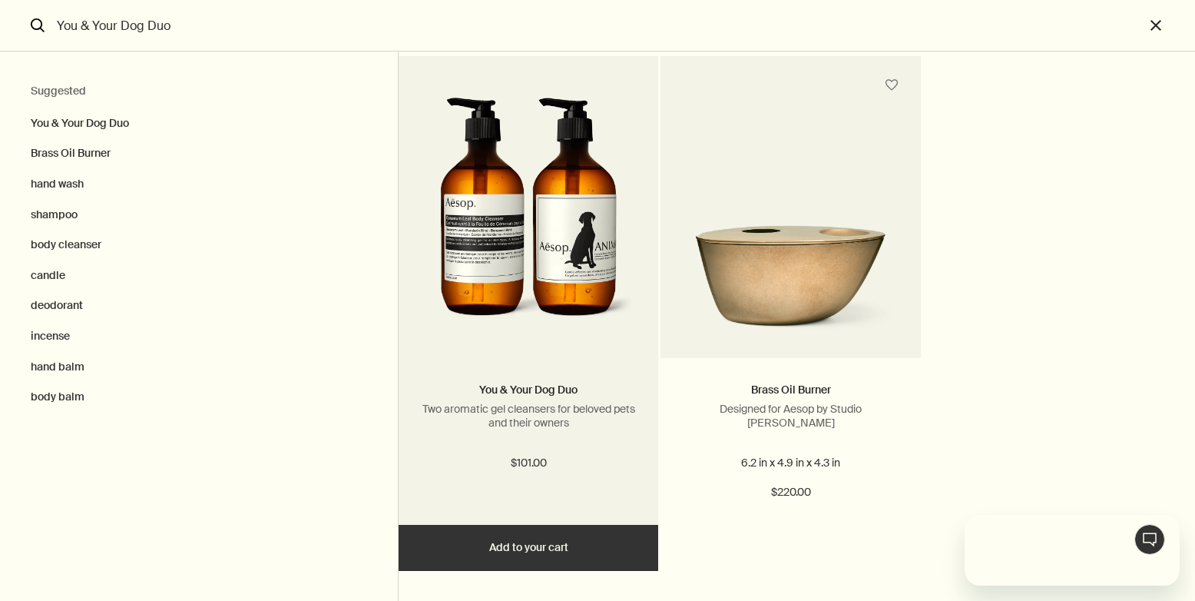
click at [570, 310] on img "Search" at bounding box center [528, 216] width 209 height 237
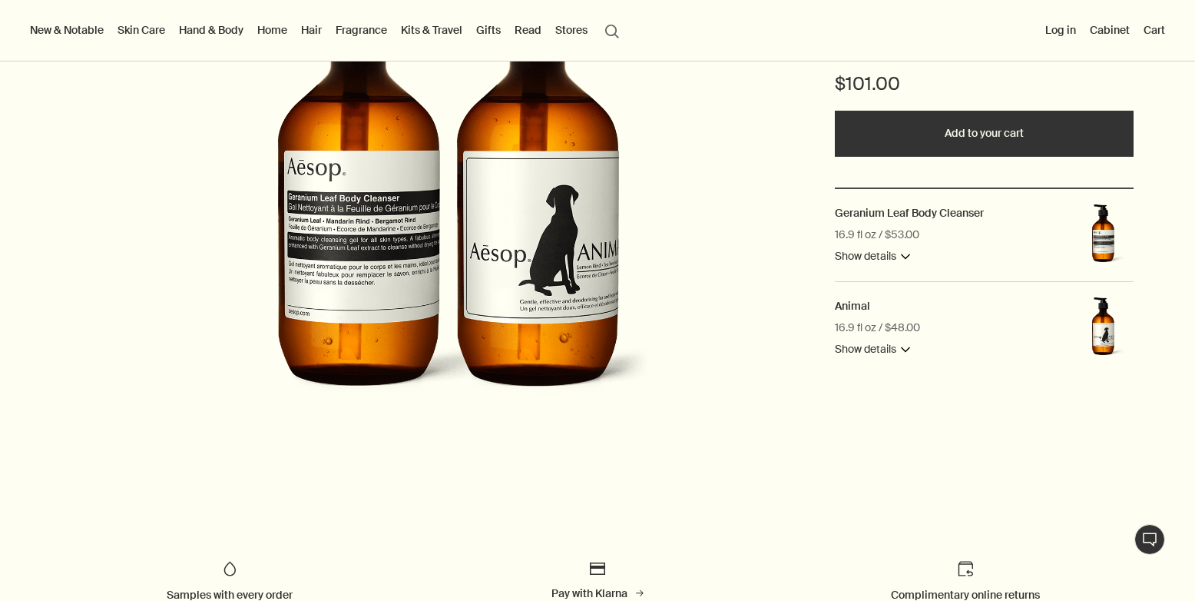
scroll to position [252, 0]
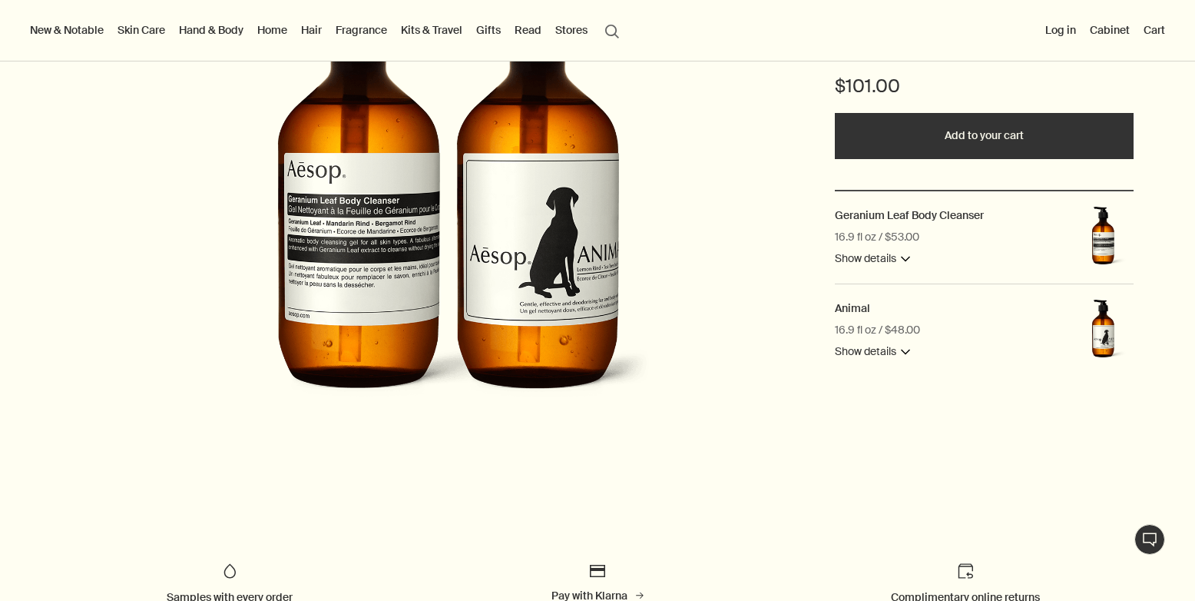
click at [896, 352] on button "Show details downArrow" at bounding box center [872, 352] width 75 height 18
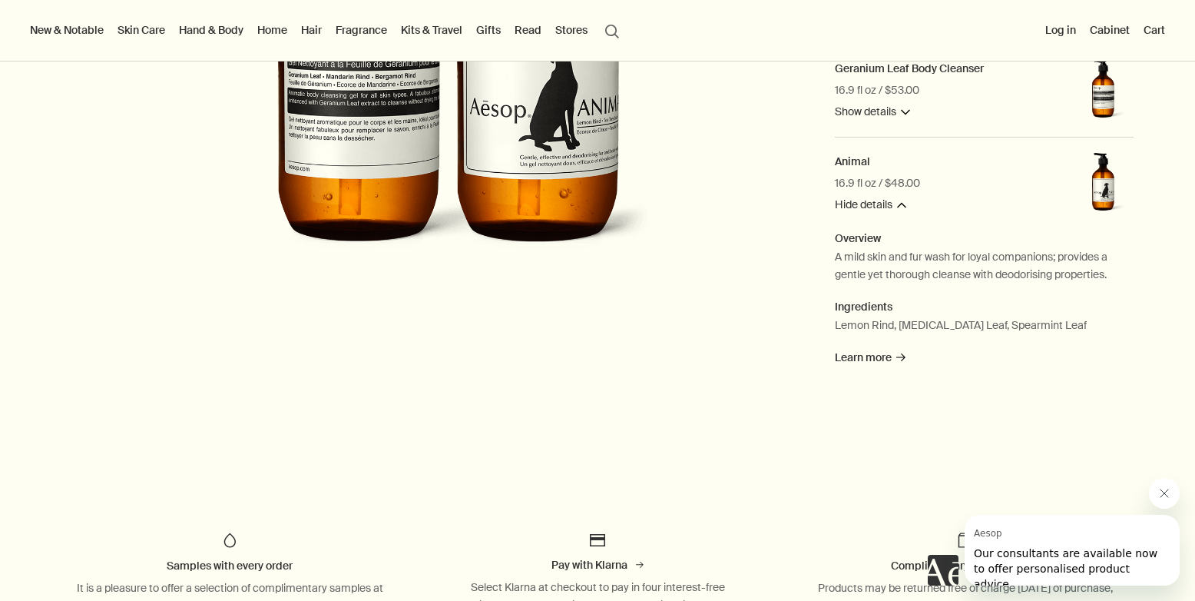
scroll to position [403, 0]
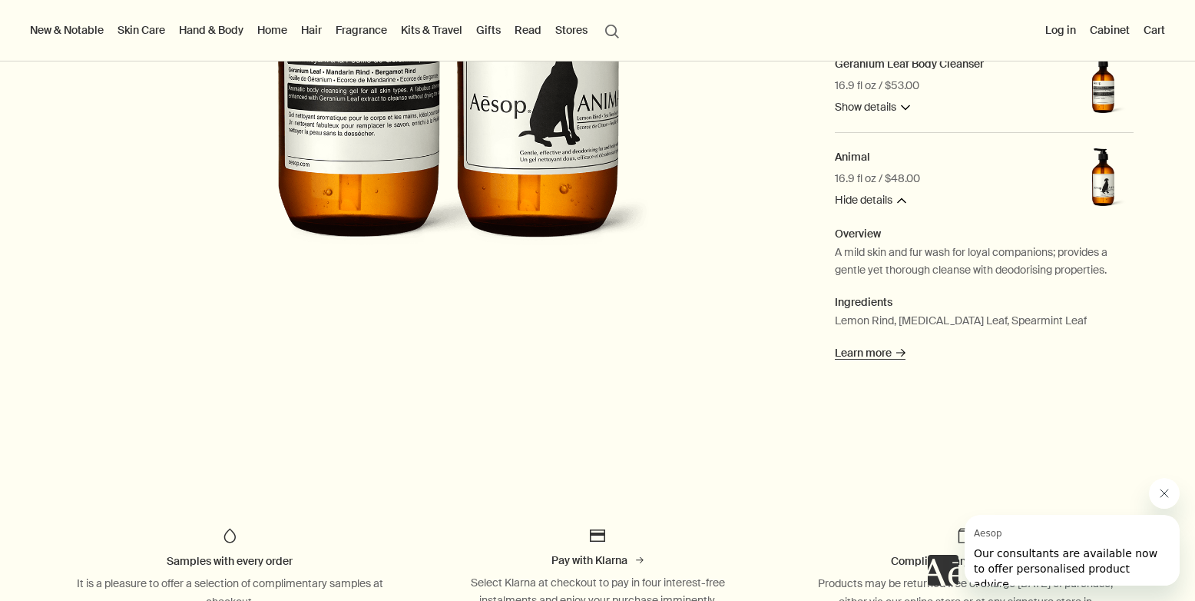
click at [876, 349] on span "Learn more rightArrow" at bounding box center [870, 353] width 71 height 14
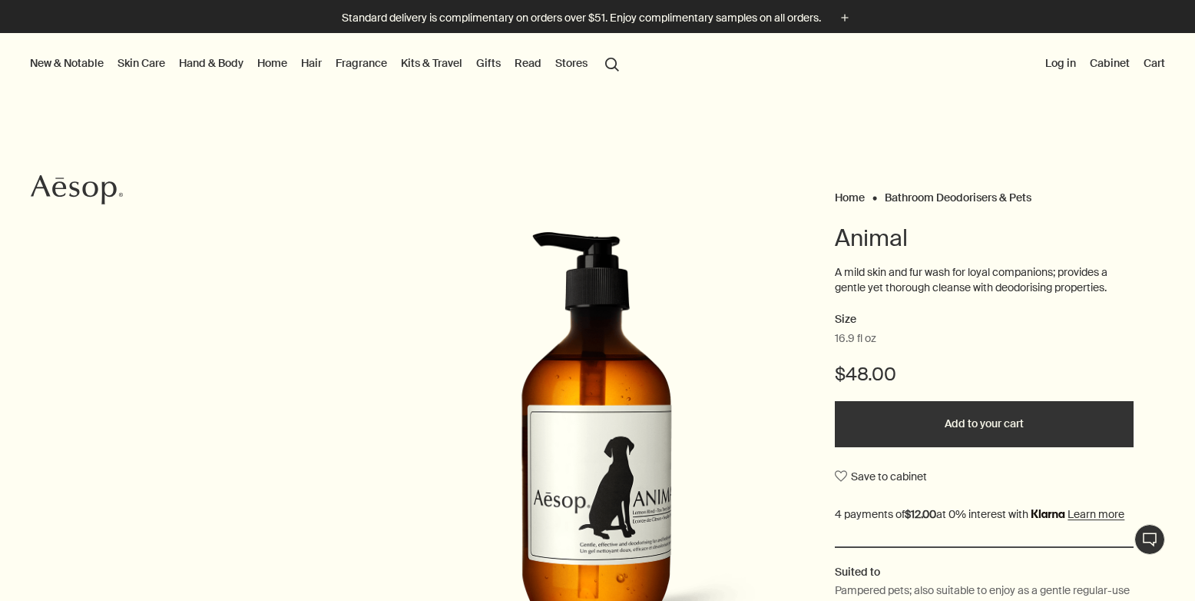
click at [315, 65] on link "Hair" at bounding box center [311, 63] width 27 height 20
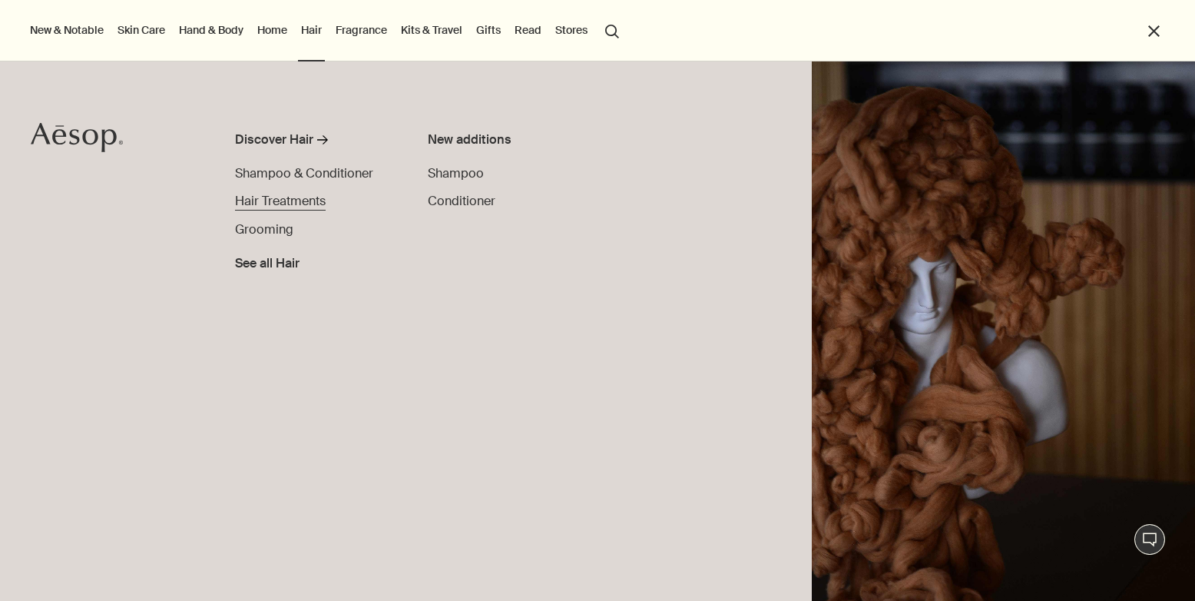
click at [299, 200] on span "Hair Treatments" at bounding box center [280, 201] width 91 height 16
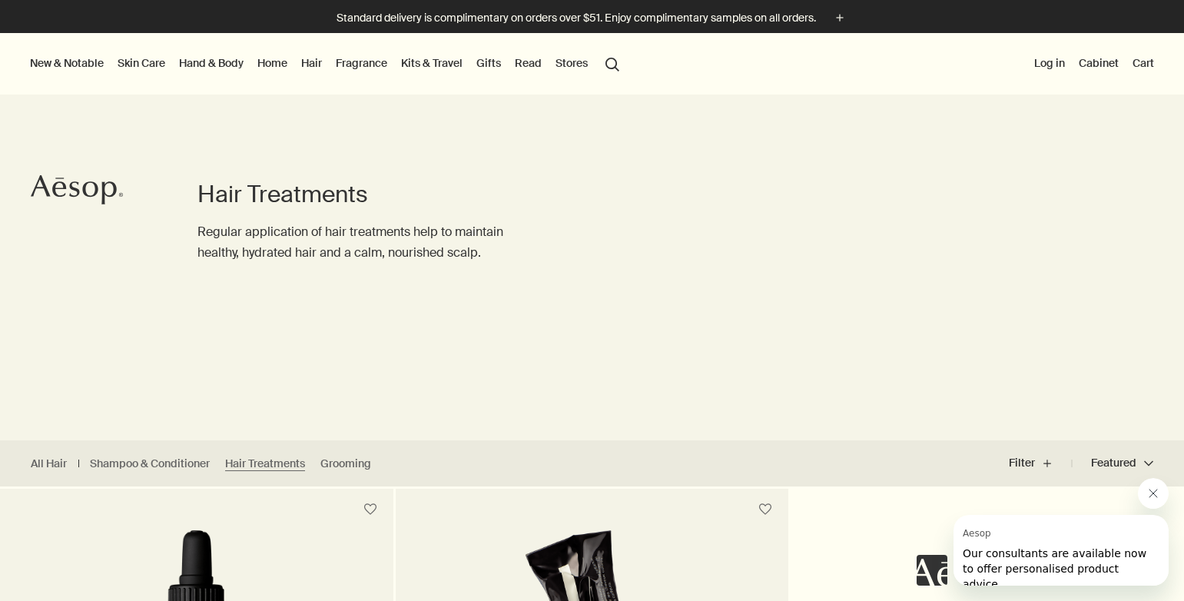
click at [1149, 492] on icon "Close message from Aesop" at bounding box center [1153, 493] width 12 height 12
